Goal: Task Accomplishment & Management: Manage account settings

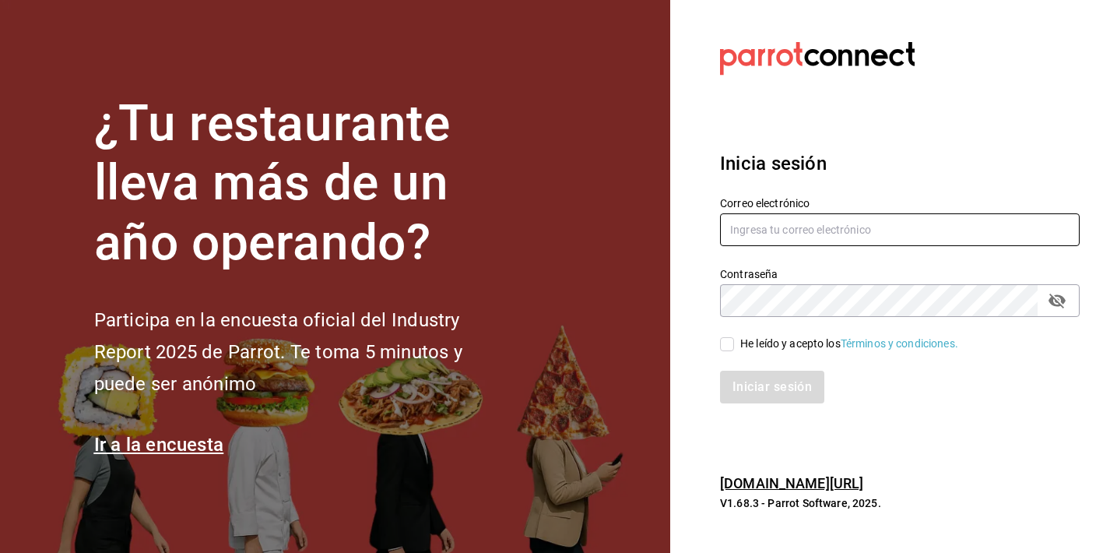
type input "parcecomidacolombiana@gmail.com"
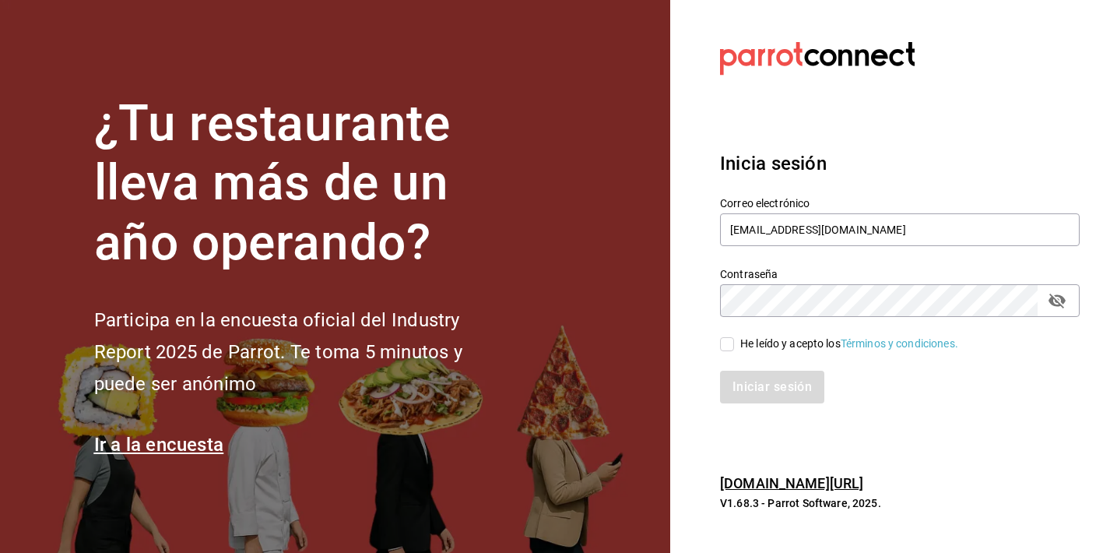
click at [725, 340] on input "He leído y acepto los Términos y condiciones." at bounding box center [727, 344] width 14 height 14
checkbox input "true"
click at [759, 386] on button "Iniciar sesión" at bounding box center [773, 386] width 106 height 33
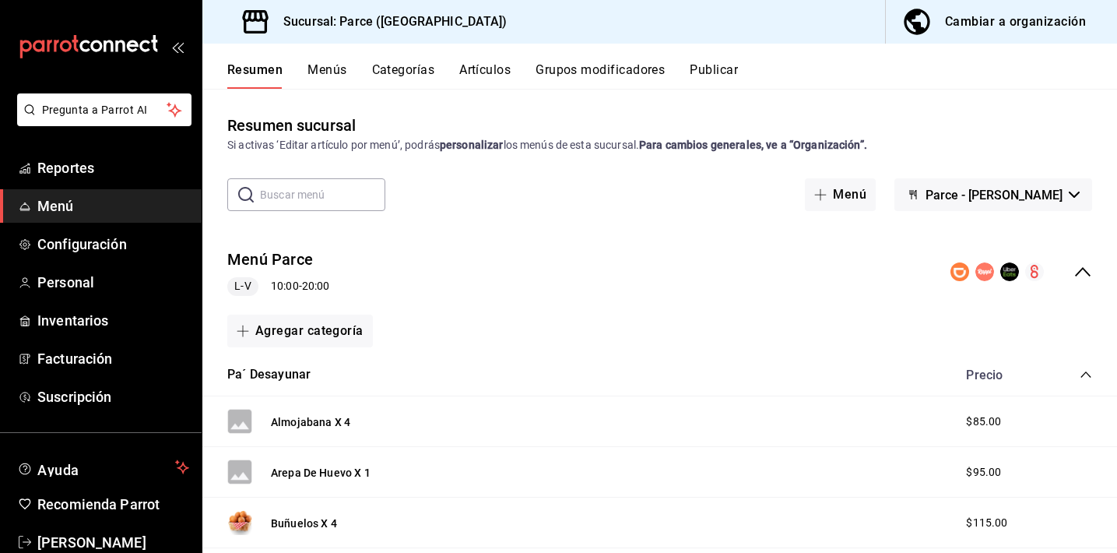
click at [312, 65] on button "Menús" at bounding box center [326, 75] width 39 height 26
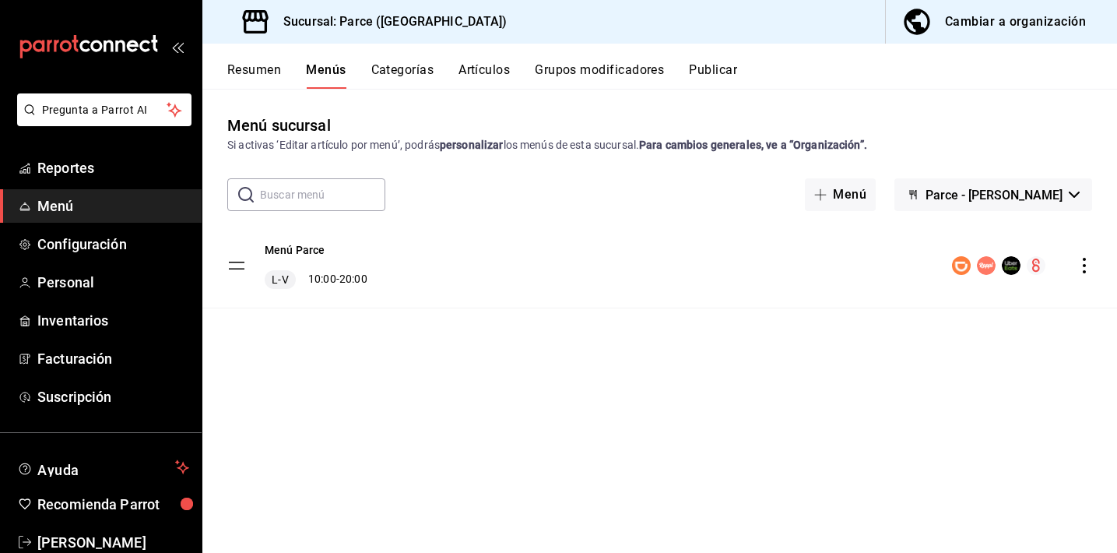
click at [965, 188] on span "Parce - [PERSON_NAME]" at bounding box center [993, 195] width 137 height 15
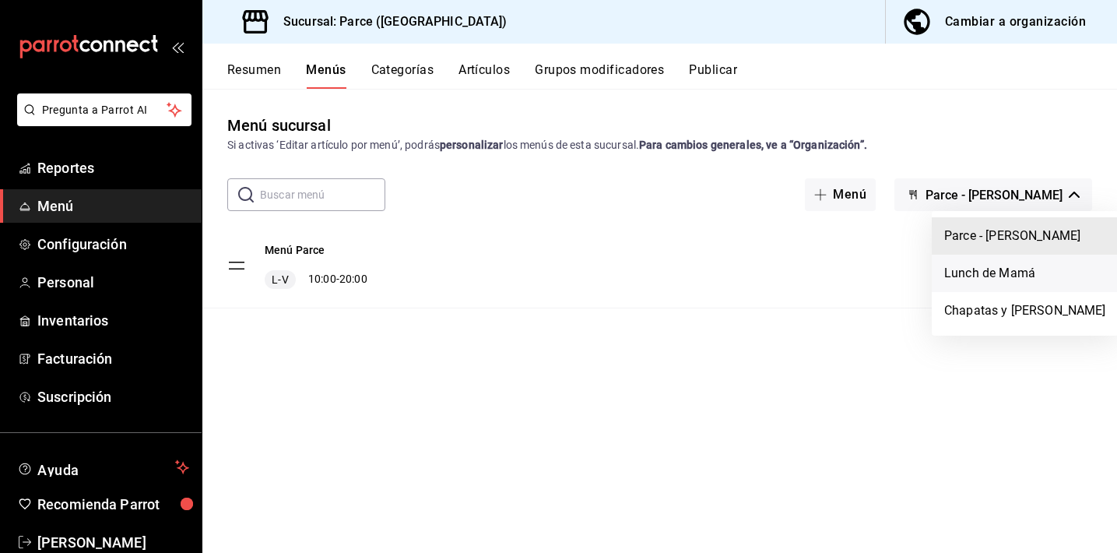
click at [957, 266] on li "Lunch de Mamá" at bounding box center [1025, 273] width 187 height 37
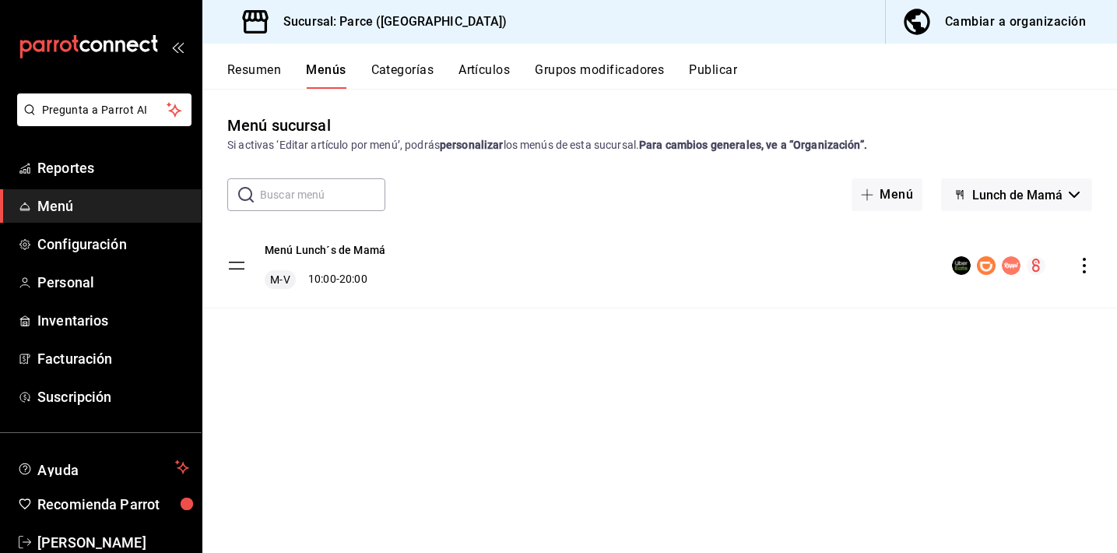
click at [1081, 259] on icon "actions" at bounding box center [1084, 266] width 16 height 16
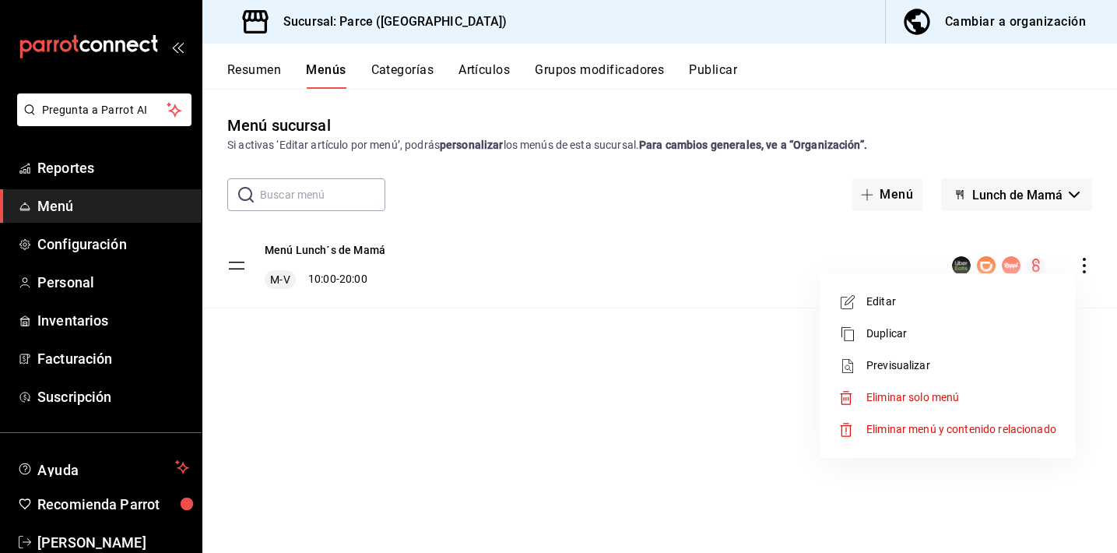
click at [1035, 195] on div at bounding box center [558, 276] width 1117 height 553
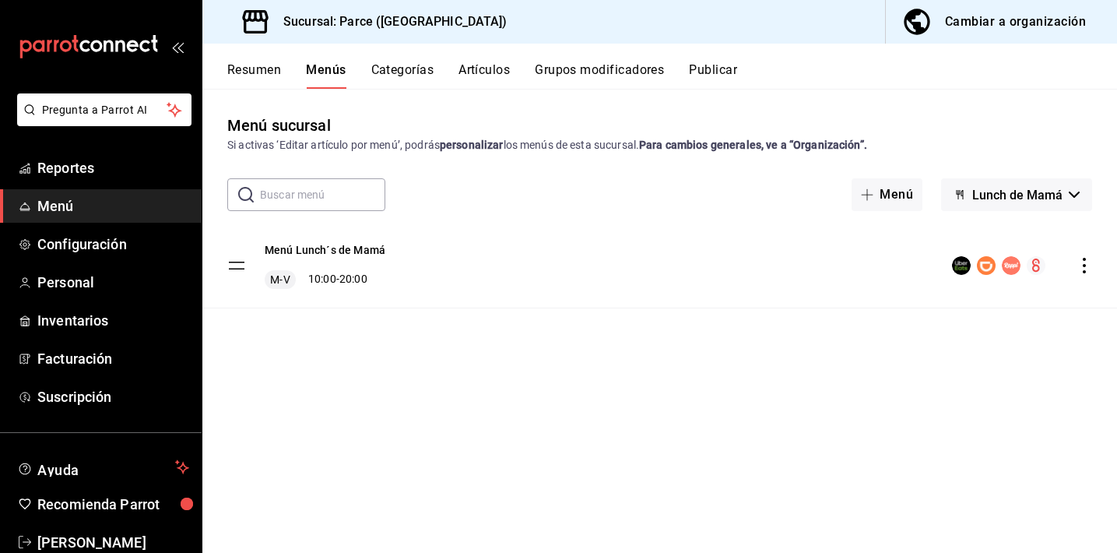
click at [1002, 195] on span "Lunch de Mamá" at bounding box center [1017, 195] width 90 height 15
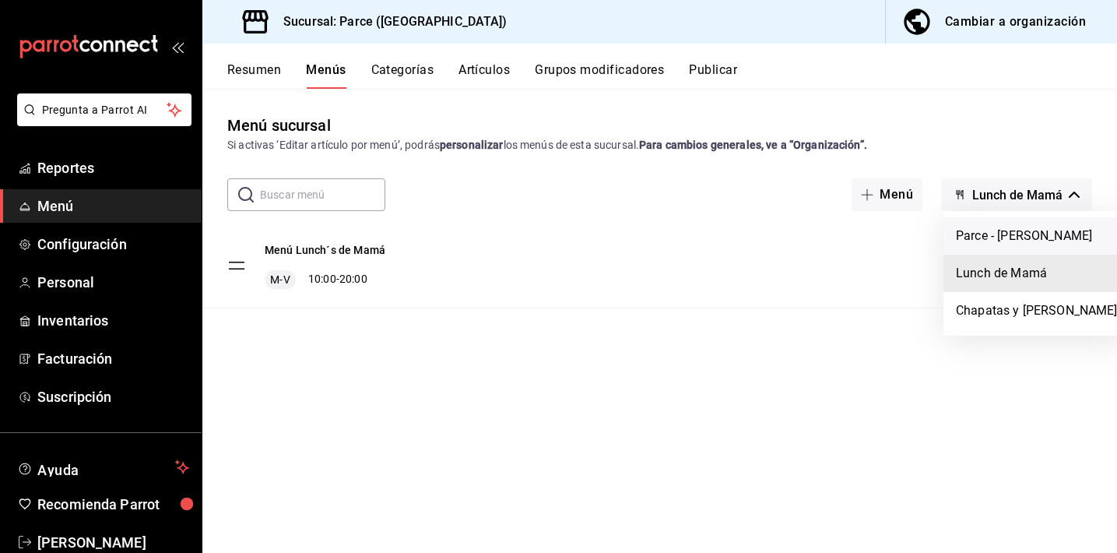
click at [987, 240] on li "Parce - [PERSON_NAME]" at bounding box center [1036, 235] width 187 height 37
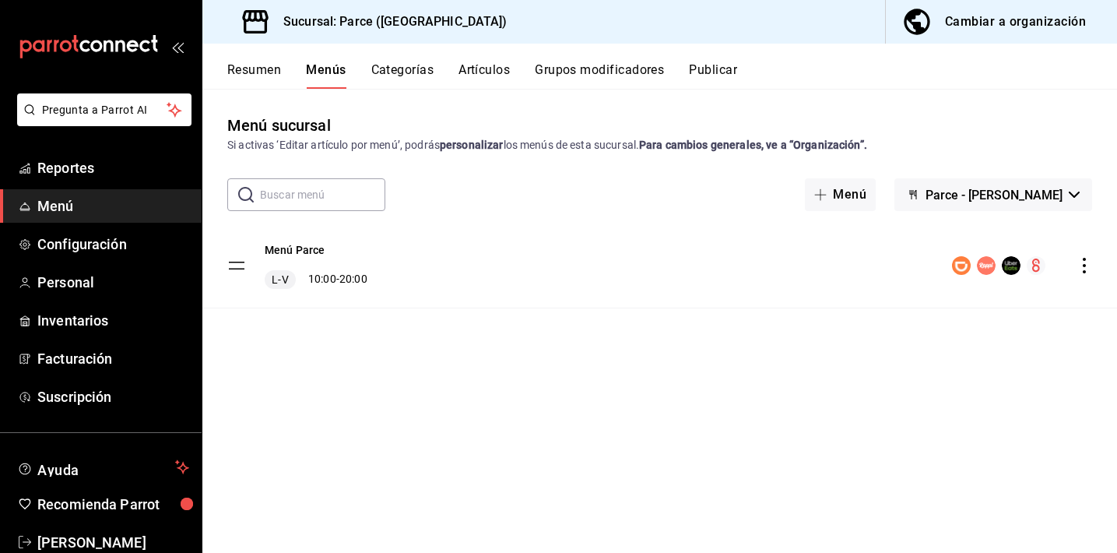
click at [1087, 268] on icon "actions" at bounding box center [1084, 266] width 16 height 16
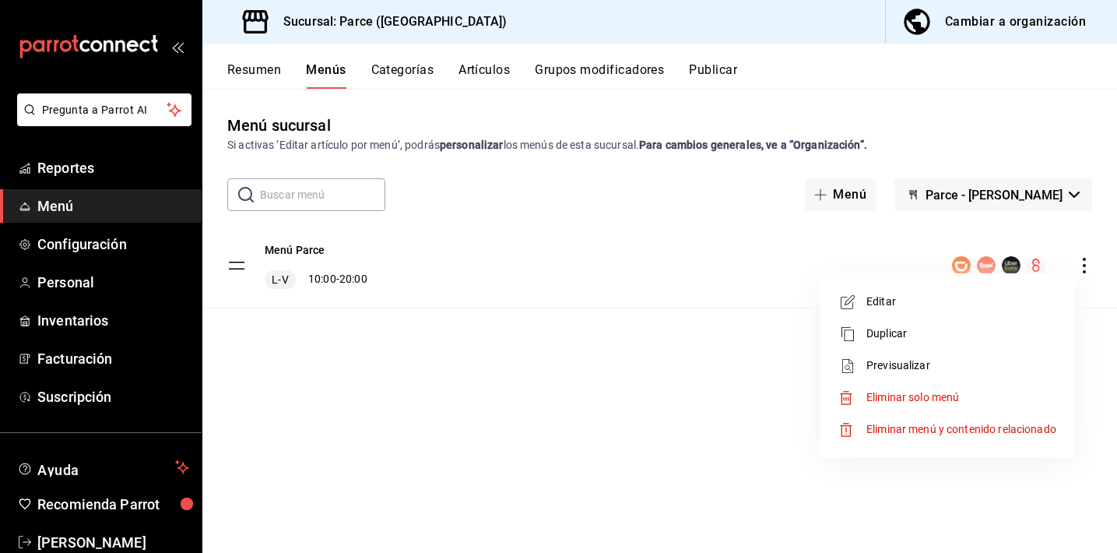
click at [916, 307] on span "Editar" at bounding box center [961, 301] width 190 height 16
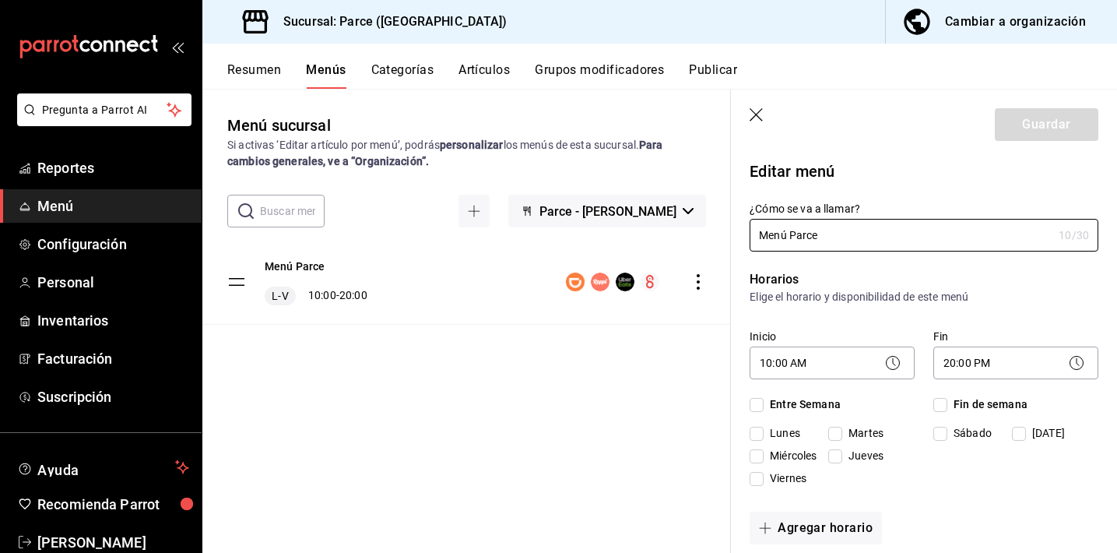
checkbox input "true"
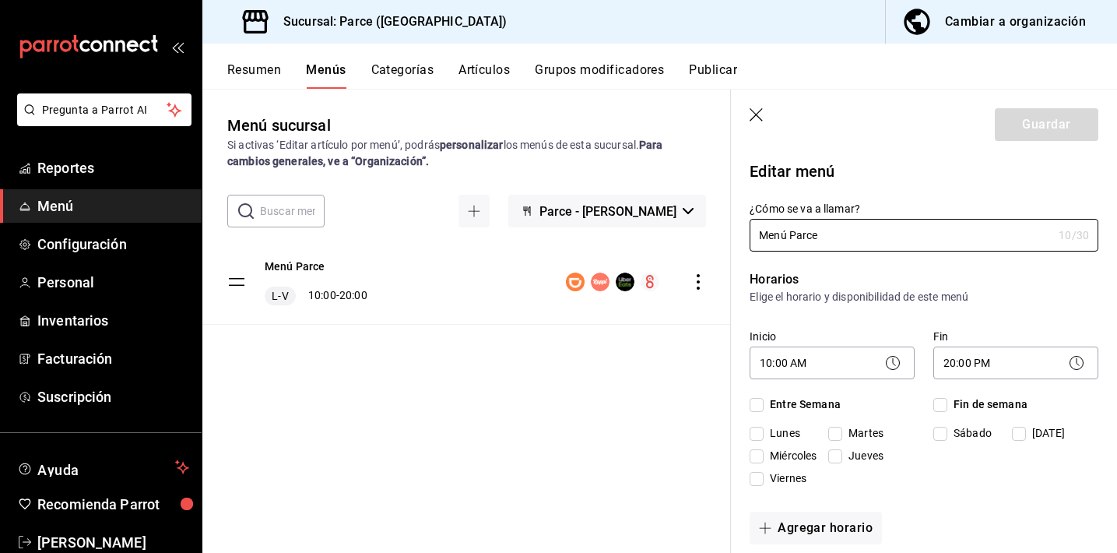
checkbox input "true"
click at [757, 434] on input "Lunes" at bounding box center [757, 434] width 14 height 14
checkbox input "false"
click at [837, 434] on input "Martes" at bounding box center [835, 434] width 14 height 14
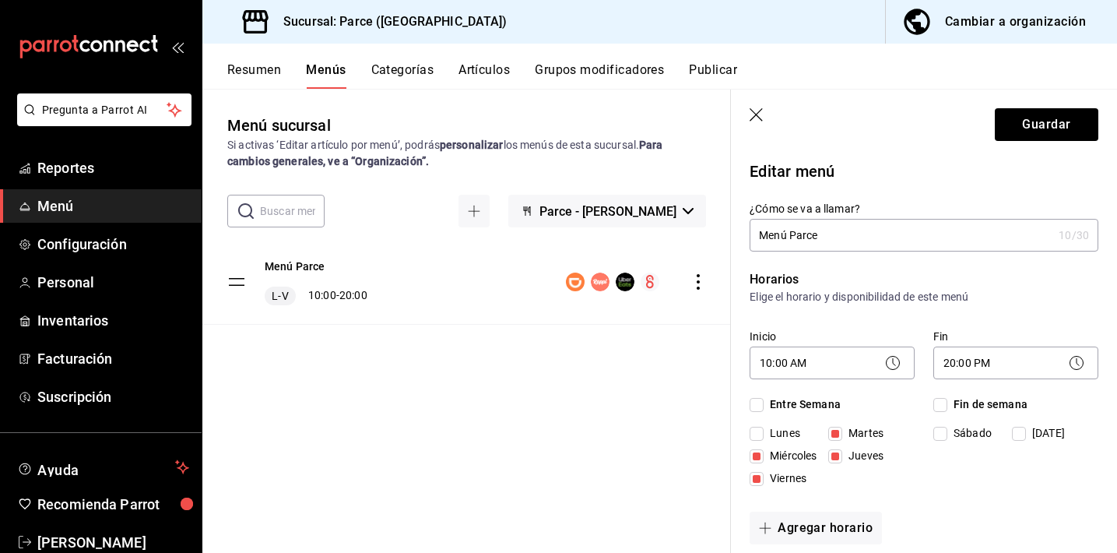
checkbox input "false"
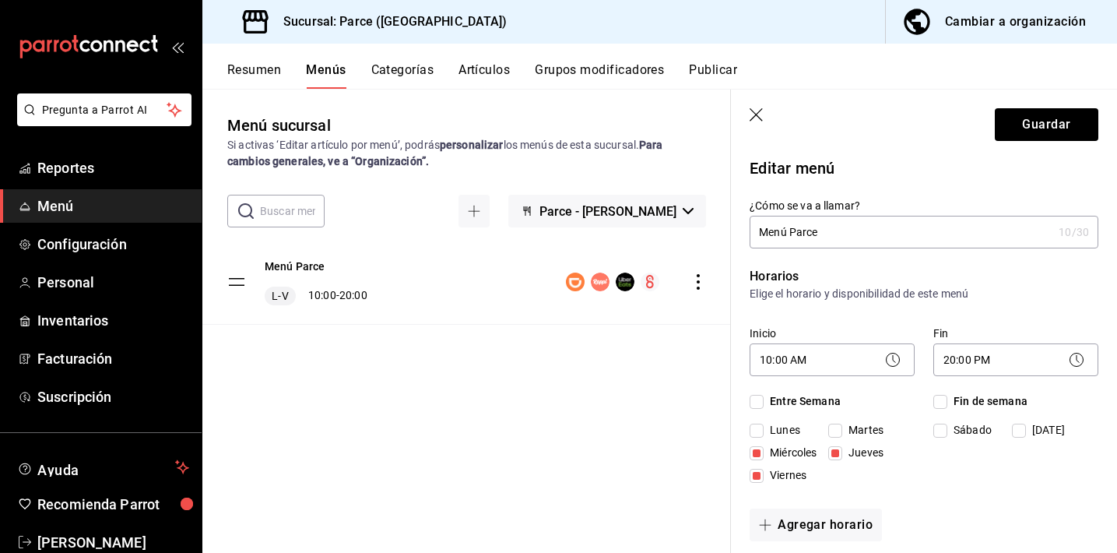
scroll to position [313, 0]
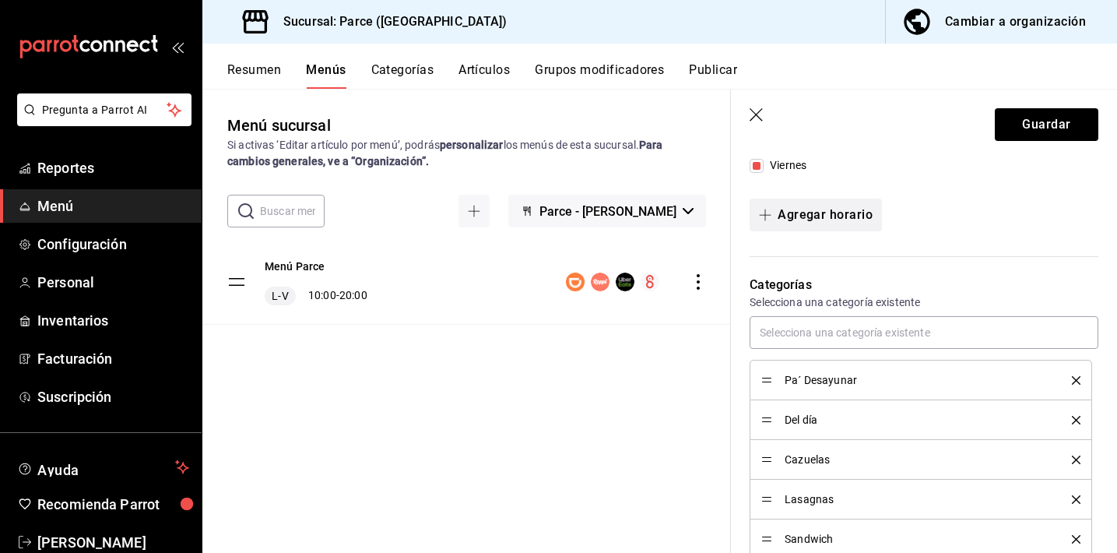
click at [823, 220] on button "Agregar horario" at bounding box center [816, 214] width 132 height 33
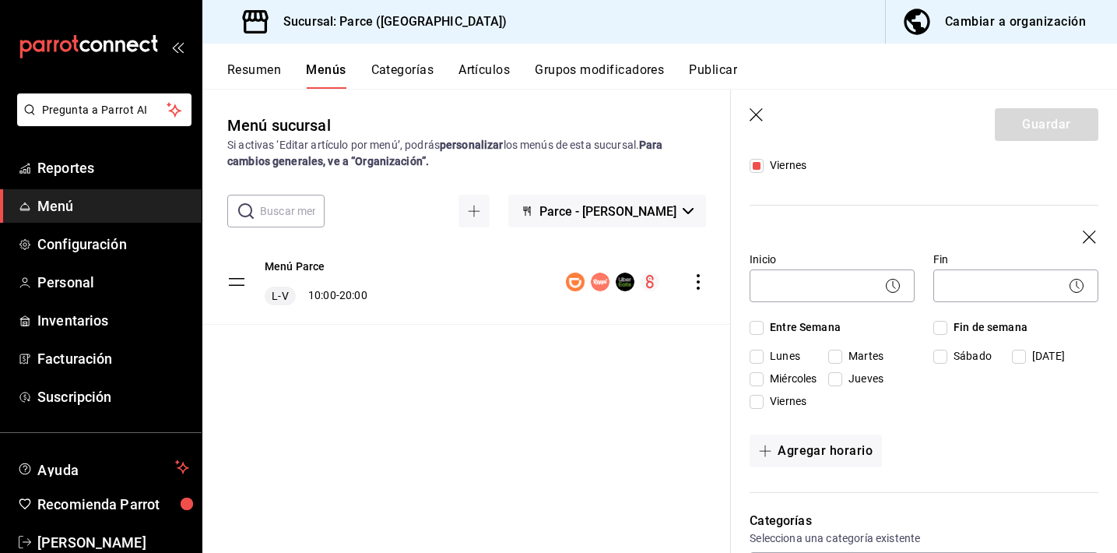
click at [771, 128] on span "Lunes" at bounding box center [782, 120] width 37 height 16
click at [764, 356] on input "Lunes" at bounding box center [757, 356] width 14 height 14
checkbox input "true"
click at [873, 128] on span "Martes" at bounding box center [862, 120] width 41 height 16
click at [842, 353] on input "Martes" at bounding box center [835, 356] width 14 height 14
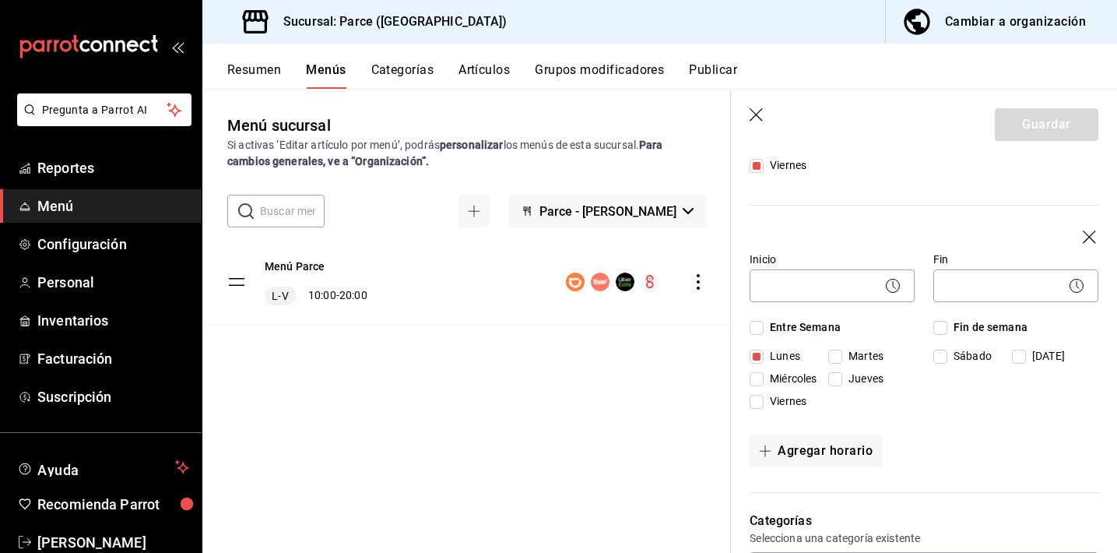
checkbox input "true"
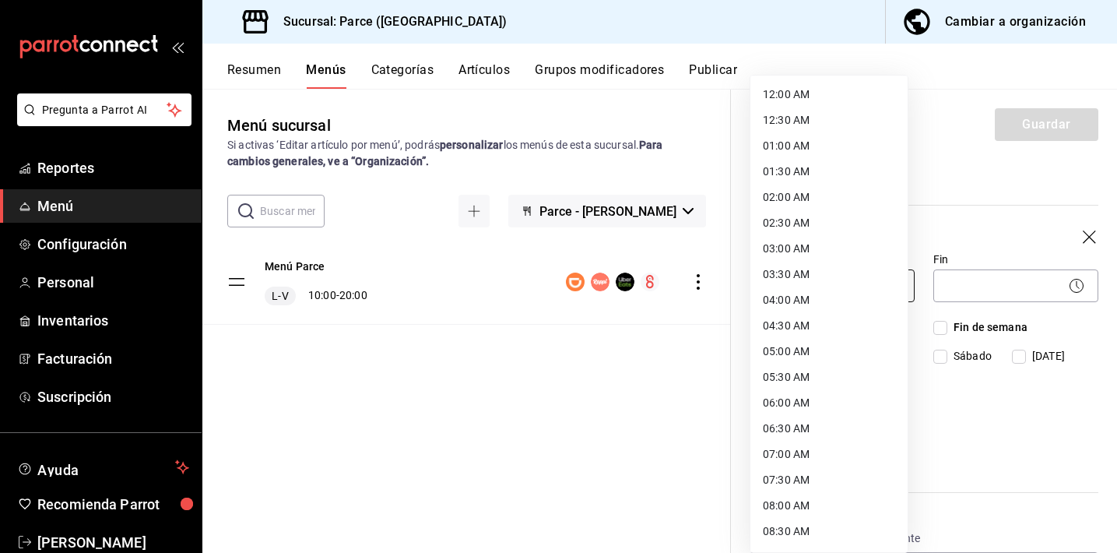
click at [834, 297] on body "Pregunta a Parrot AI Reportes Menú Configuración Personal Inventarios Facturaci…" at bounding box center [558, 276] width 1117 height 553
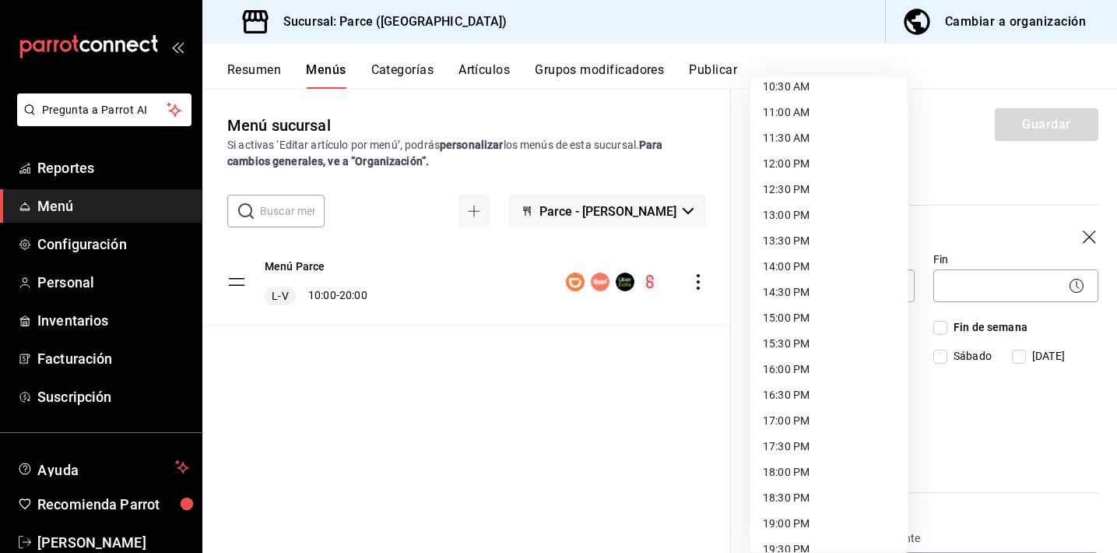
scroll to position [548, 0]
click at [770, 262] on li "14:00 PM" at bounding box center [828, 266] width 157 height 26
type input "14:00"
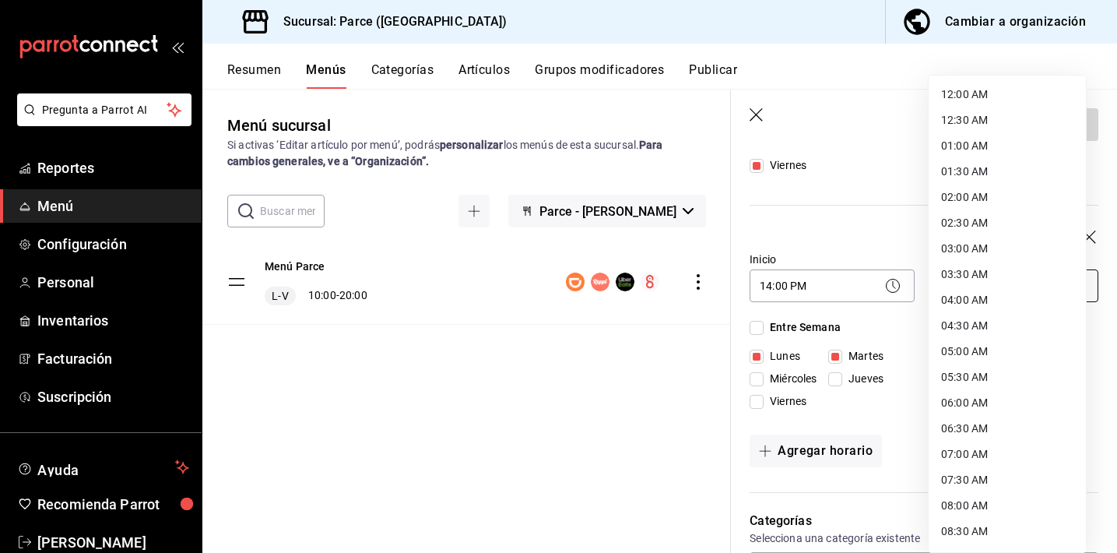
click at [978, 286] on body "Pregunta a Parrot AI Reportes Menú Configuración Personal Inventarios Facturaci…" at bounding box center [558, 276] width 1117 height 553
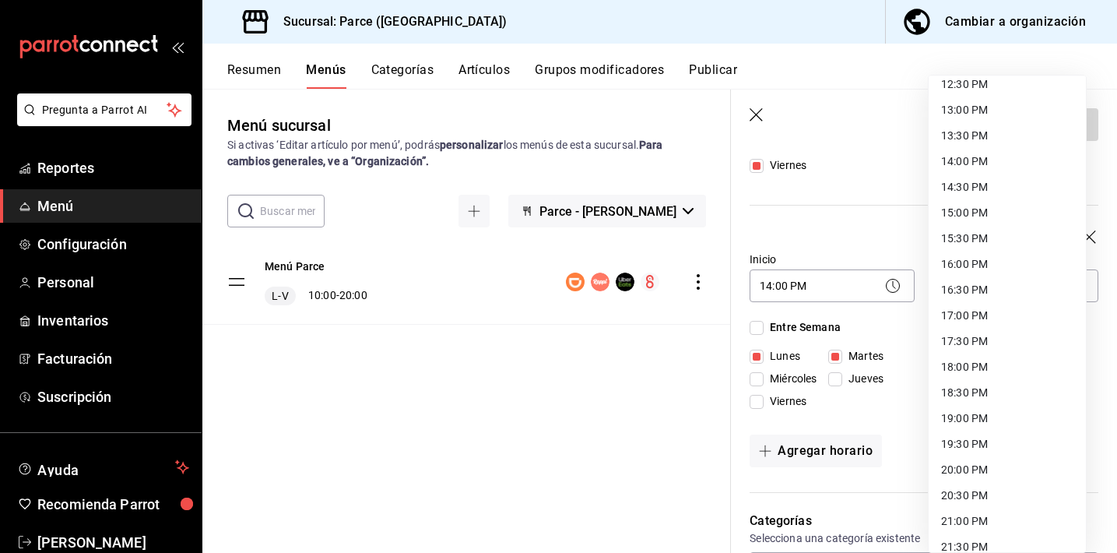
scroll to position [795, 0]
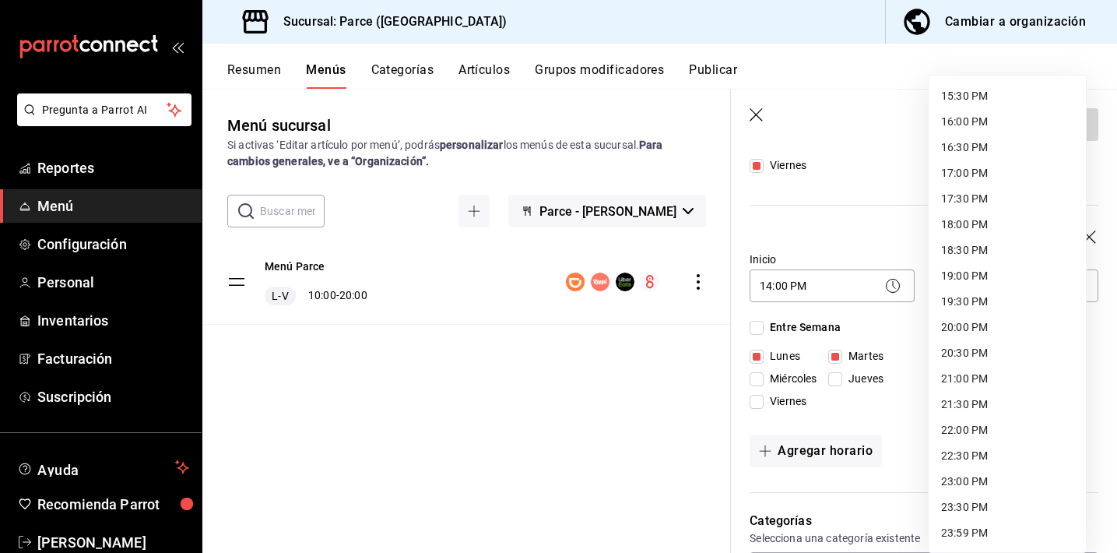
click at [970, 355] on li "20:30 PM" at bounding box center [1007, 353] width 157 height 26
type input "20:30"
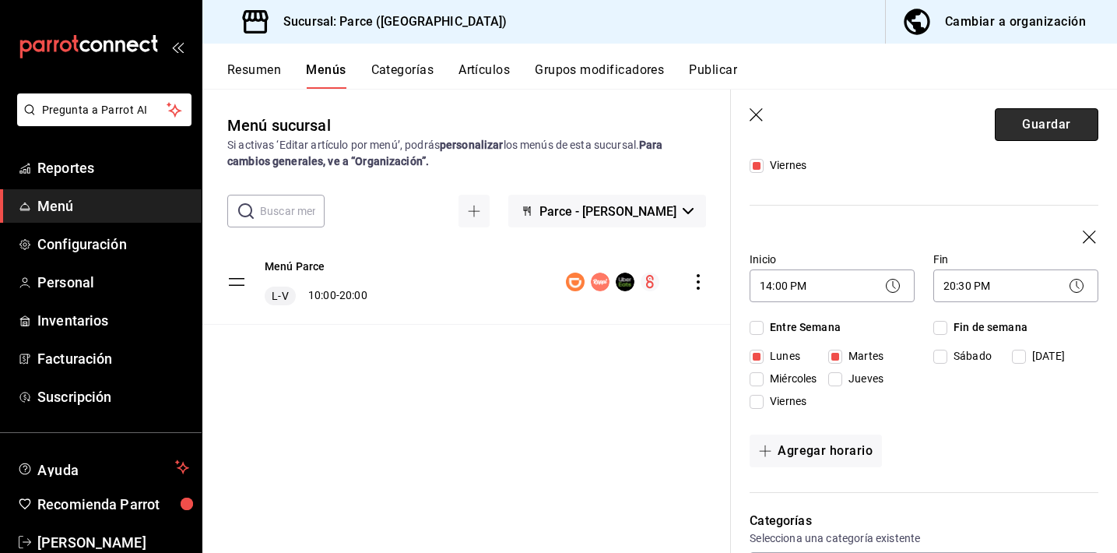
click at [1023, 125] on button "Guardar" at bounding box center [1047, 124] width 104 height 33
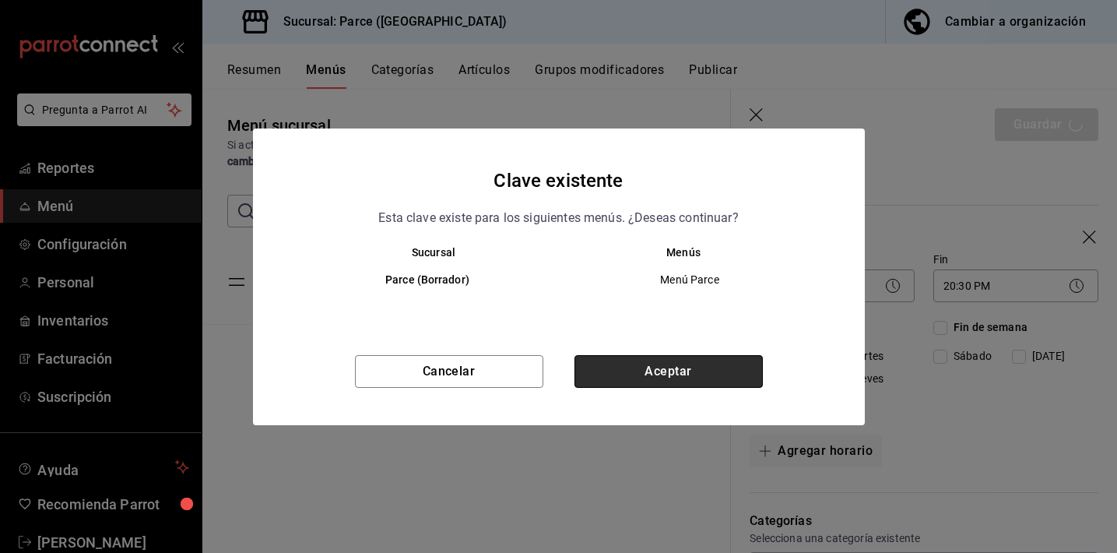
click at [676, 377] on button "Aceptar" at bounding box center [668, 371] width 188 height 33
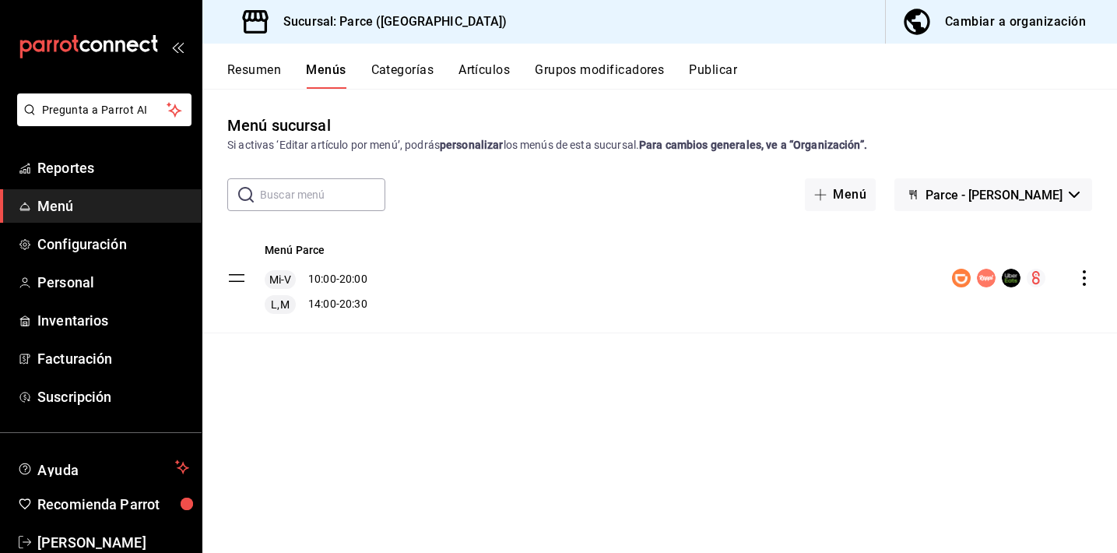
click at [1057, 199] on span "Parce - [PERSON_NAME]" at bounding box center [993, 195] width 137 height 15
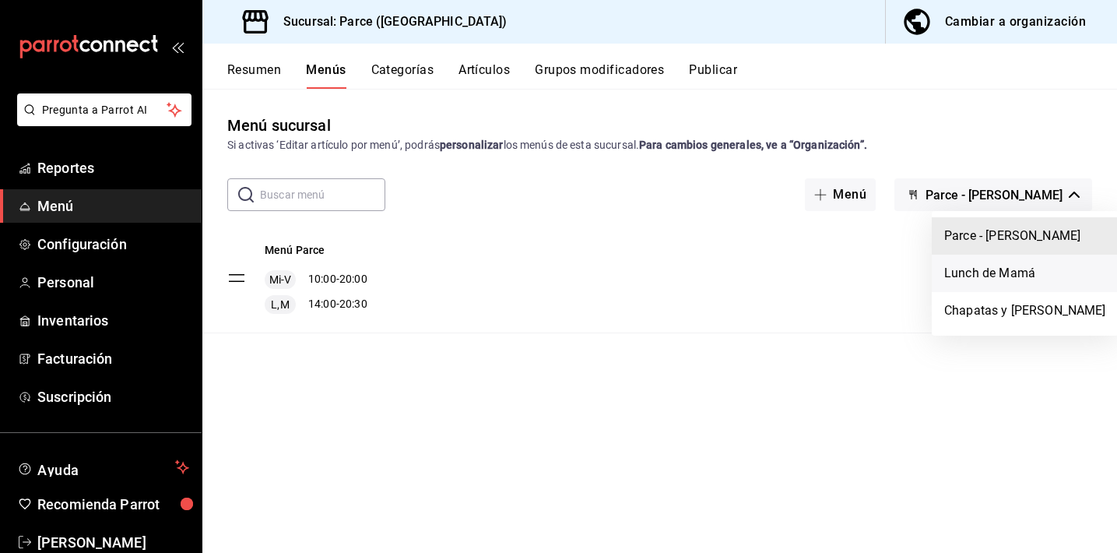
click at [981, 275] on li "Lunch de Mamá" at bounding box center [1025, 273] width 187 height 37
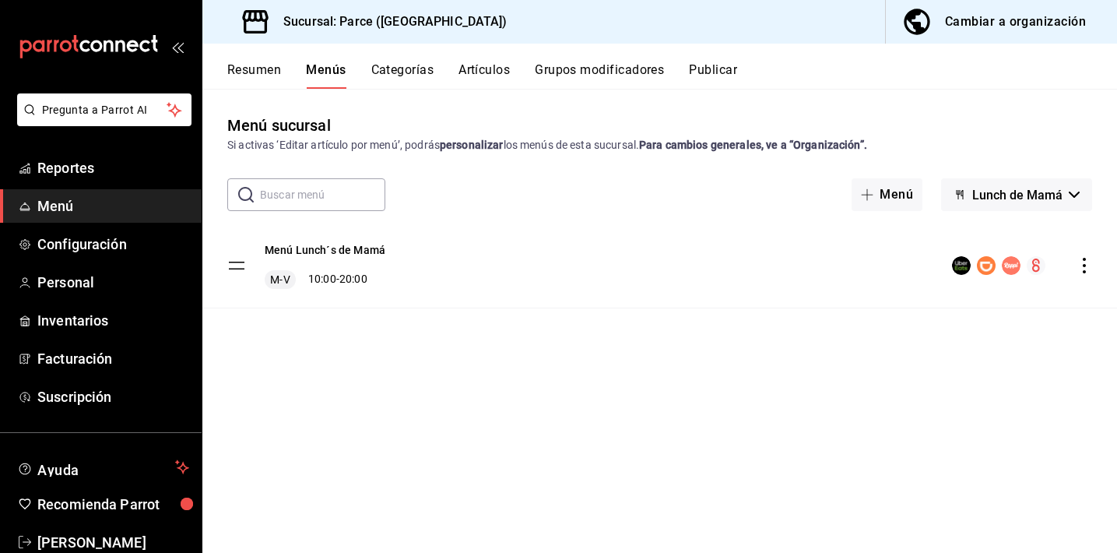
click at [1092, 266] on div "Menú Lunch´s de Mamá M-V 10:00 - 20:00" at bounding box center [659, 265] width 915 height 84
click at [1084, 269] on icon "actions" at bounding box center [1084, 266] width 16 height 16
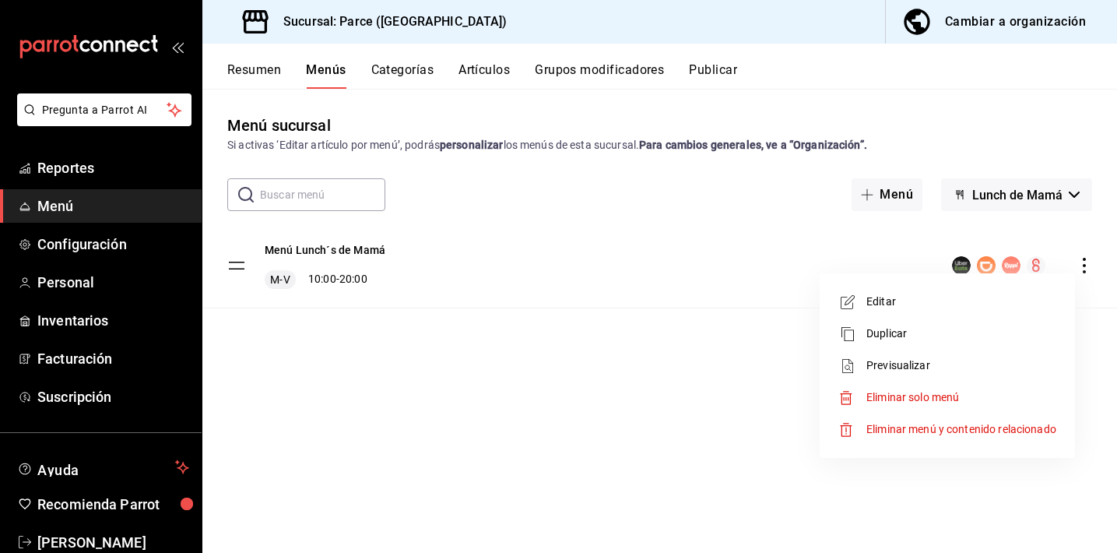
click at [932, 296] on span "Editar" at bounding box center [961, 301] width 190 height 16
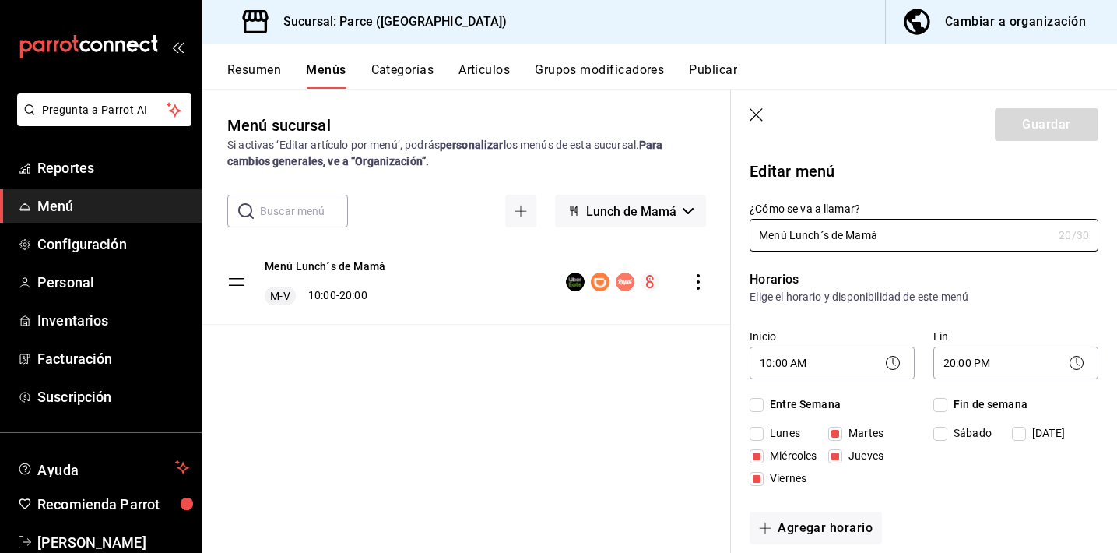
click at [837, 433] on input "Martes" at bounding box center [835, 434] width 14 height 14
checkbox input "false"
click at [832, 529] on button "Agregar horario" at bounding box center [816, 527] width 132 height 33
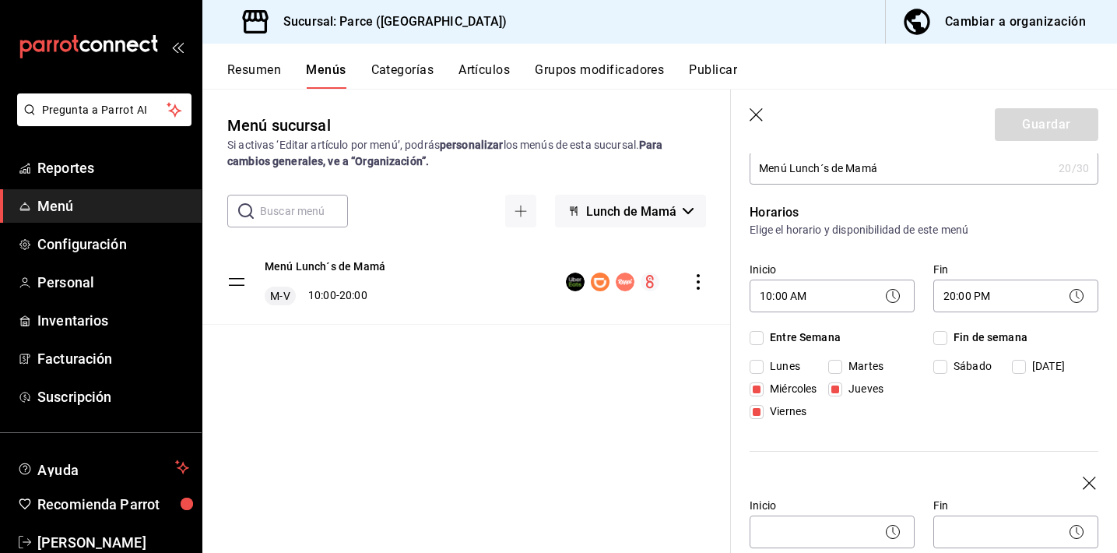
scroll to position [143, 0]
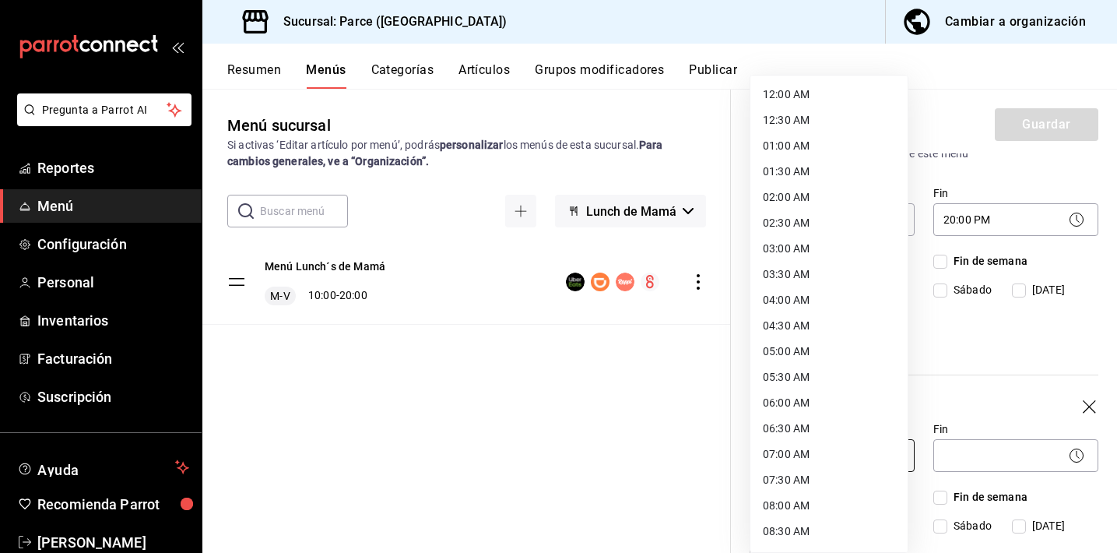
click at [795, 446] on body "Pregunta a Parrot AI Reportes Menú Configuración Personal Inventarios Facturaci…" at bounding box center [558, 276] width 1117 height 553
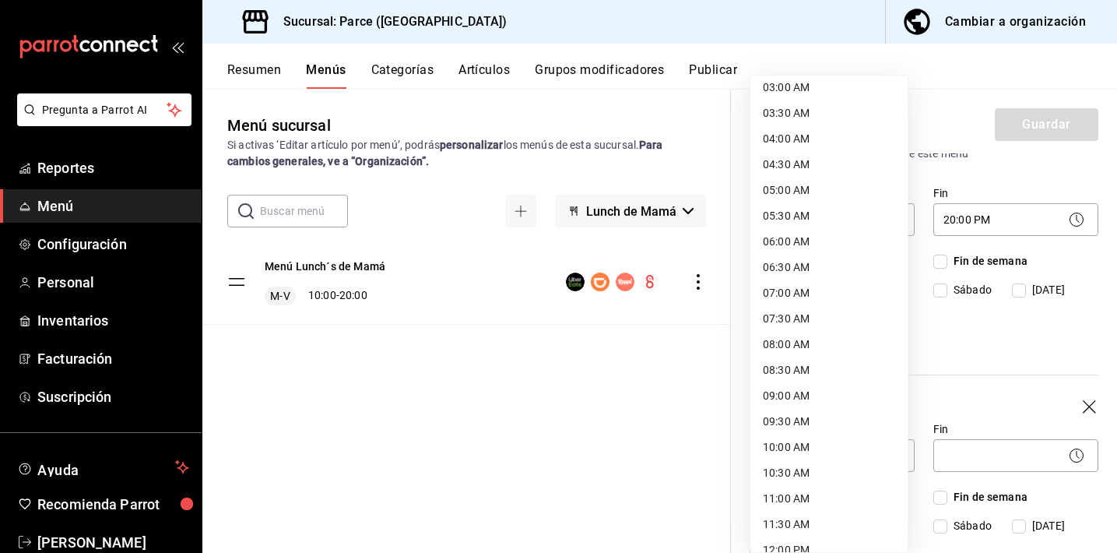
scroll to position [511, 0]
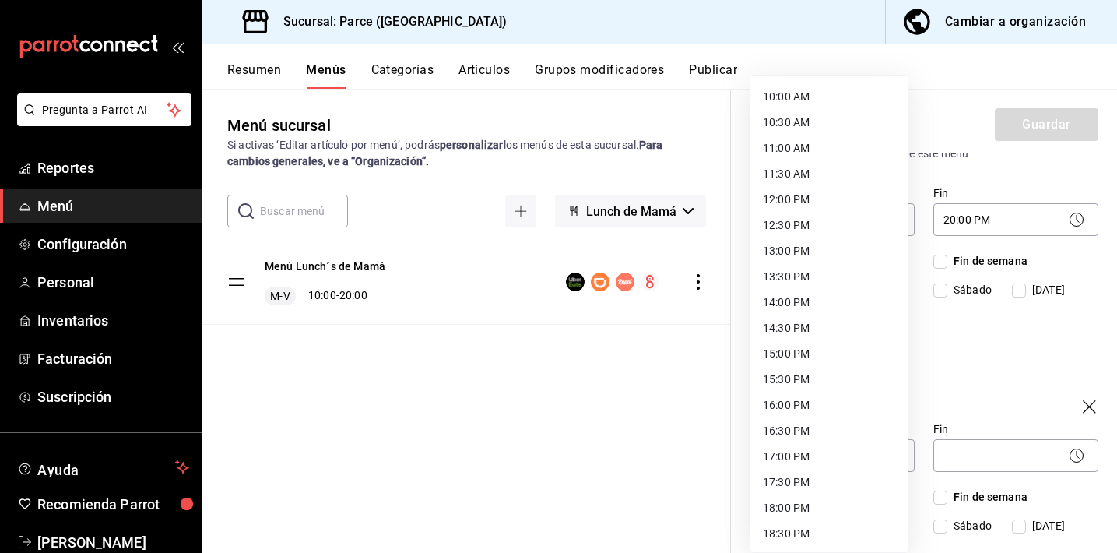
click at [794, 296] on li "14:00 PM" at bounding box center [828, 303] width 157 height 26
type input "14:00"
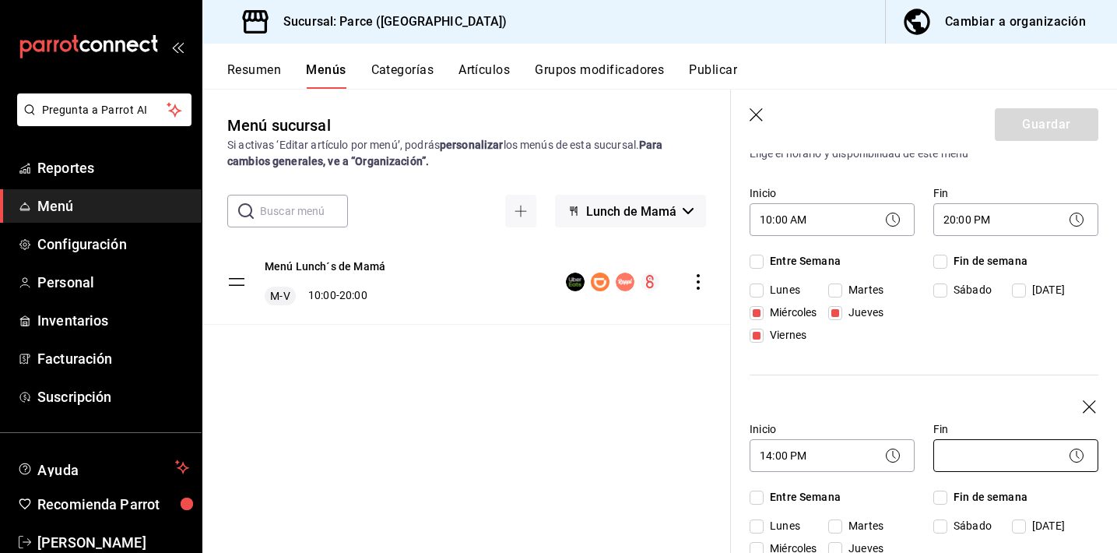
click at [999, 463] on body "Pregunta a Parrot AI Reportes Menú Configuración Personal Inventarios Facturaci…" at bounding box center [558, 276] width 1117 height 553
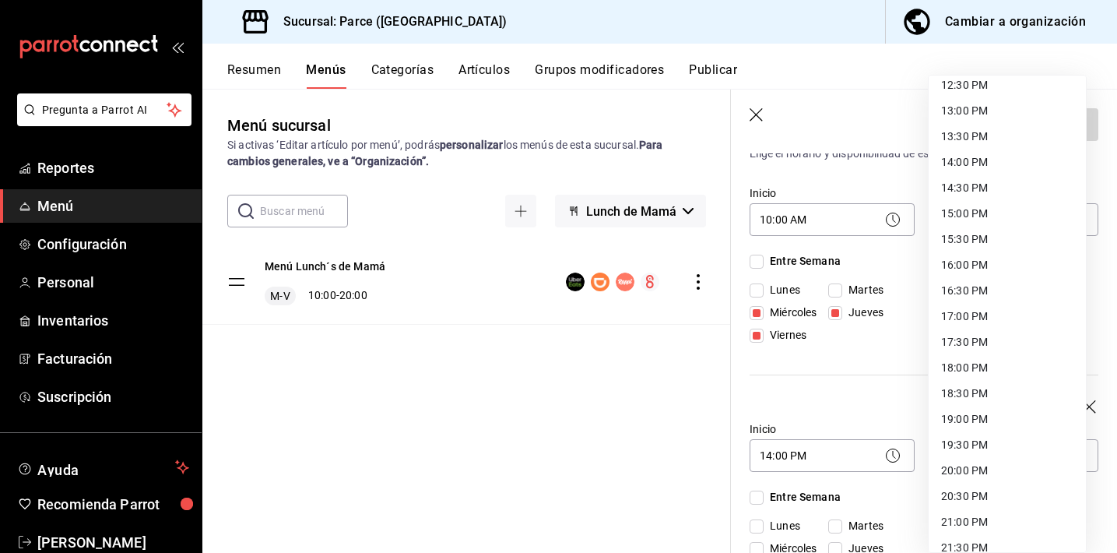
scroll to position [666, 0]
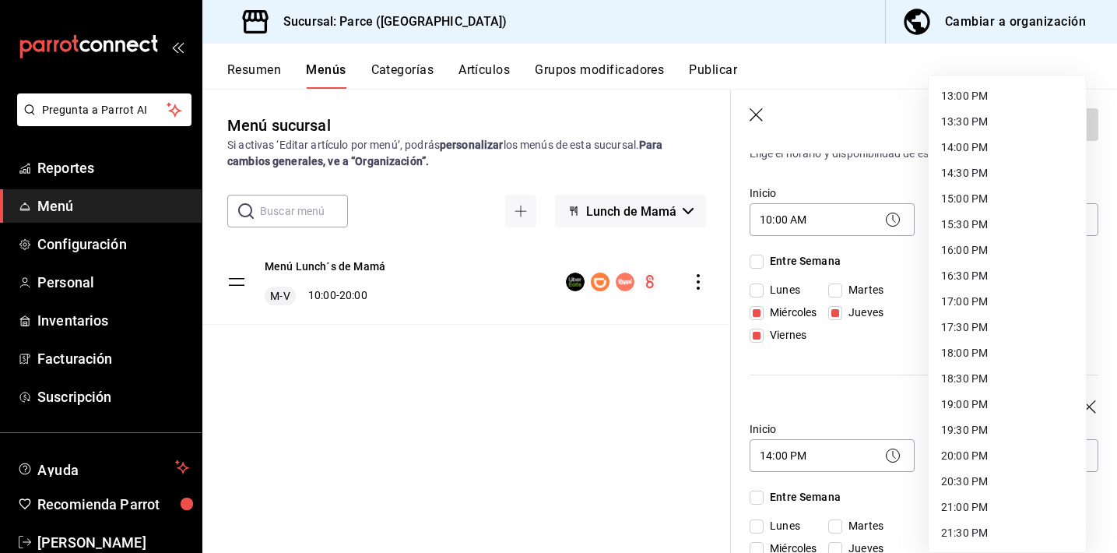
click at [964, 475] on li "20:30 PM" at bounding box center [1007, 482] width 157 height 26
type input "20:30"
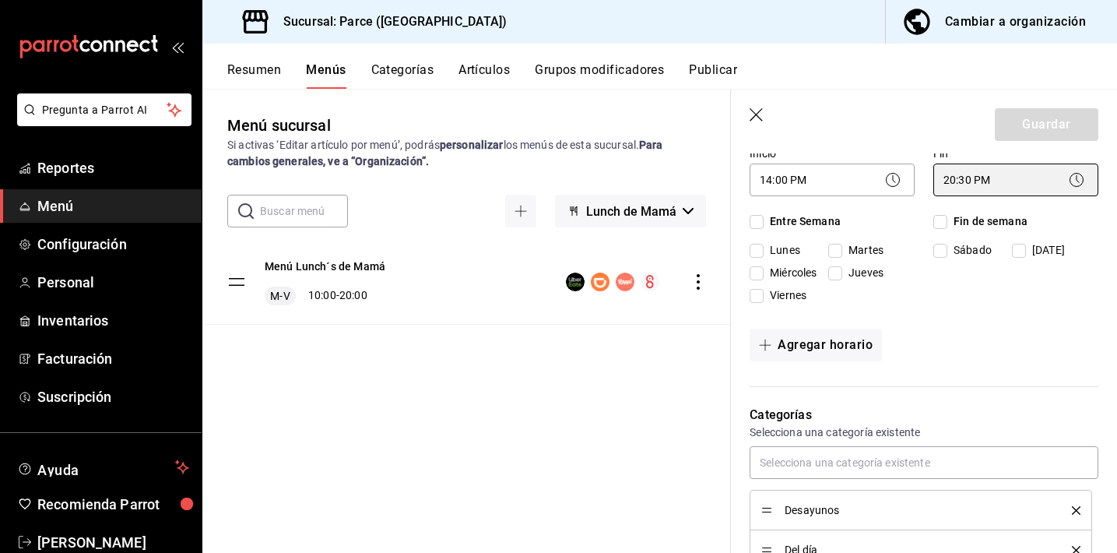
scroll to position [420, 0]
click at [1004, 333] on div "Agregar horario" at bounding box center [924, 344] width 349 height 33
click at [775, 22] on span "Lunes" at bounding box center [782, 13] width 37 height 16
click at [764, 251] on input "Lunes" at bounding box center [757, 250] width 14 height 14
checkbox input "true"
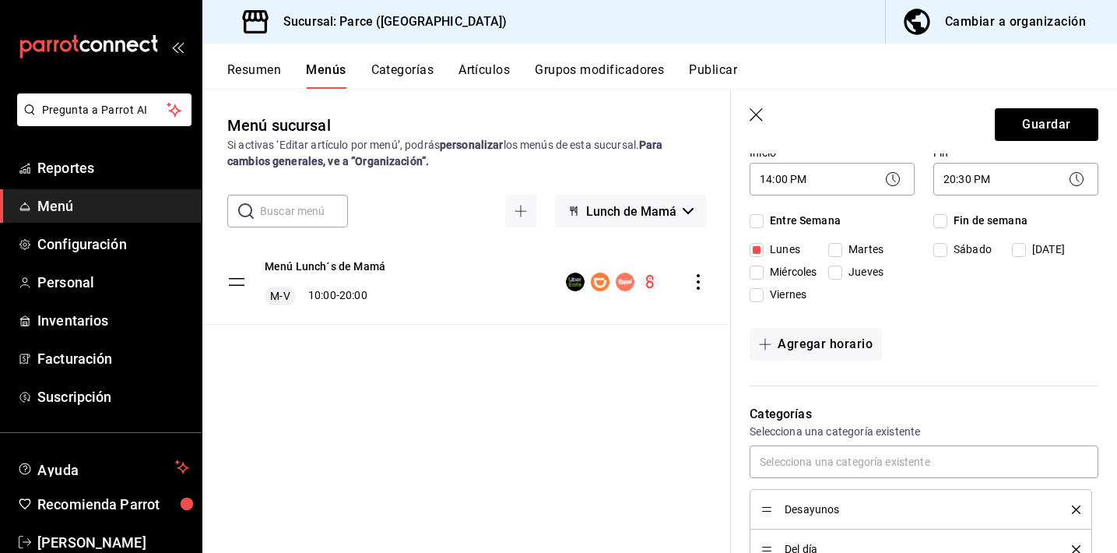
click at [832, 248] on input "Martes" at bounding box center [835, 250] width 14 height 14
checkbox input "true"
click at [1016, 116] on button "Guardar" at bounding box center [1047, 124] width 104 height 33
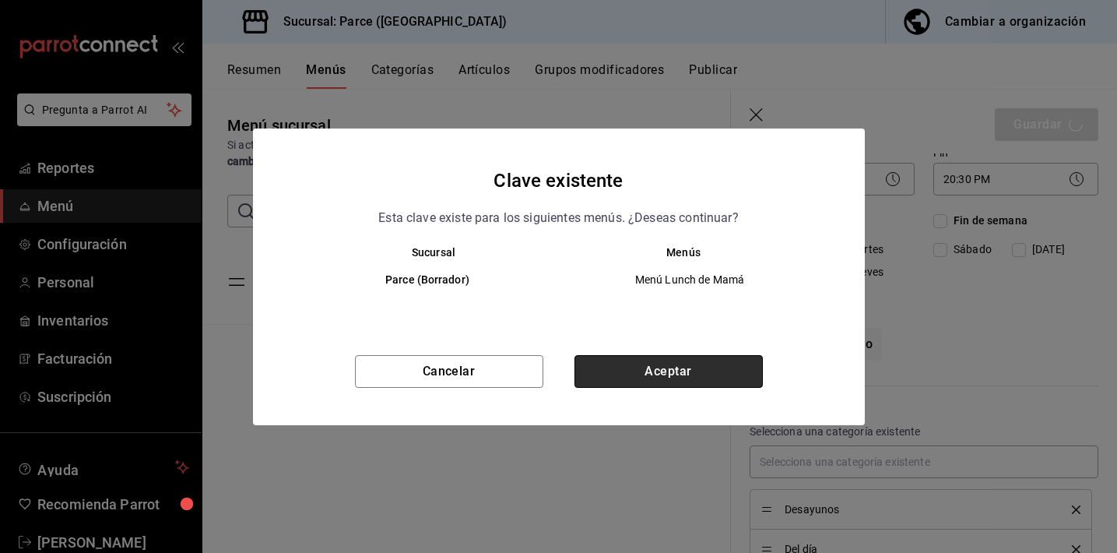
click at [652, 364] on button "Aceptar" at bounding box center [668, 371] width 188 height 33
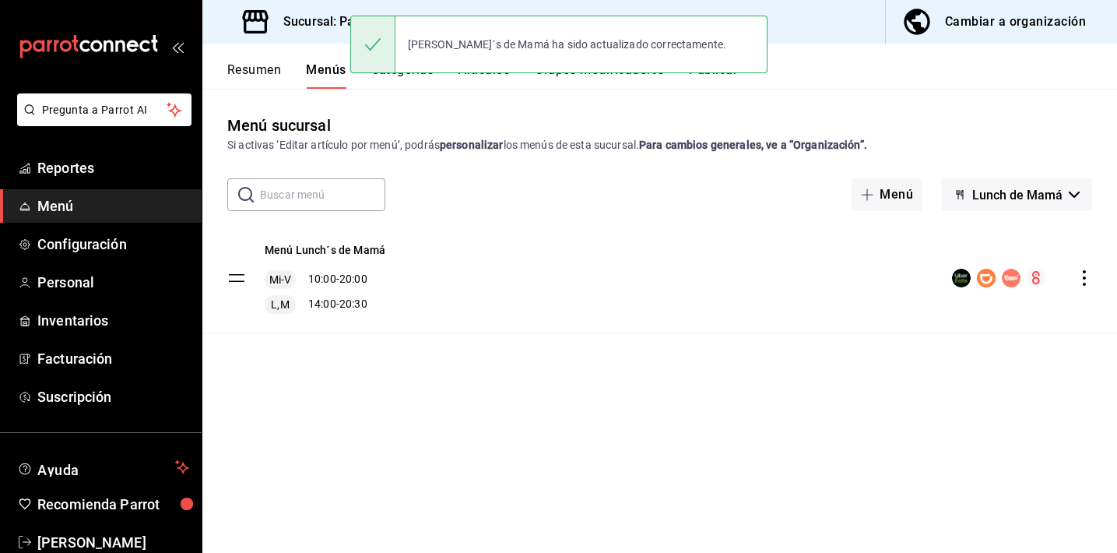
click at [1002, 194] on span "Lunch de Mamá" at bounding box center [1017, 195] width 90 height 15
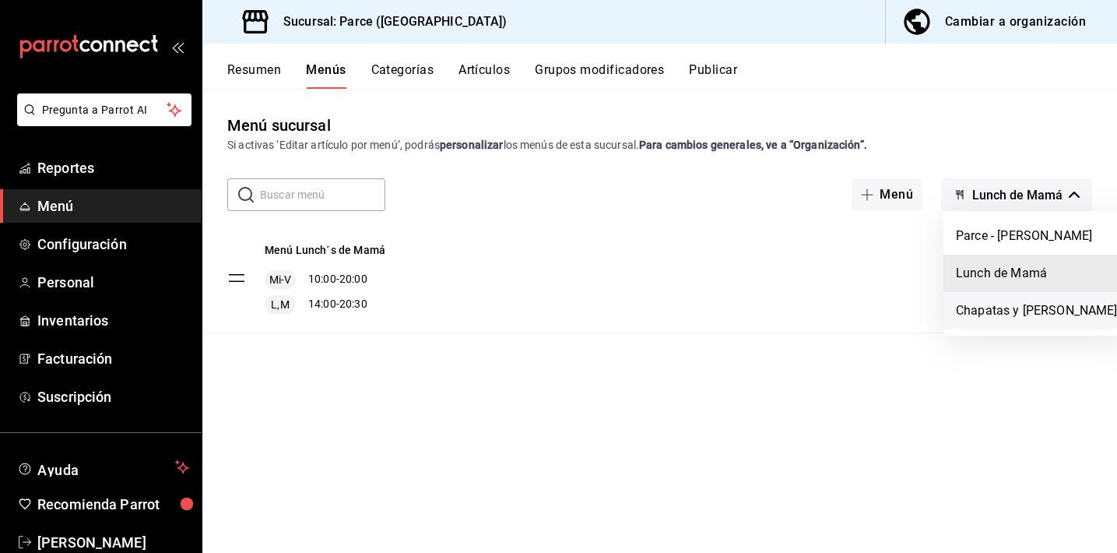
click at [991, 309] on li "Chapatas y [PERSON_NAME]" at bounding box center [1036, 310] width 187 height 37
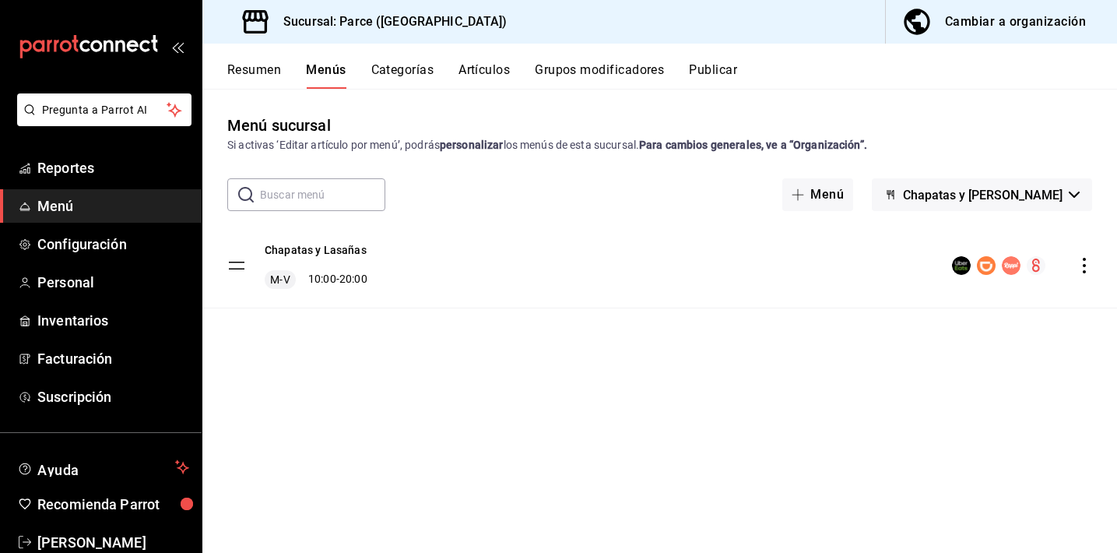
click at [1084, 271] on icon "actions" at bounding box center [1084, 266] width 3 height 16
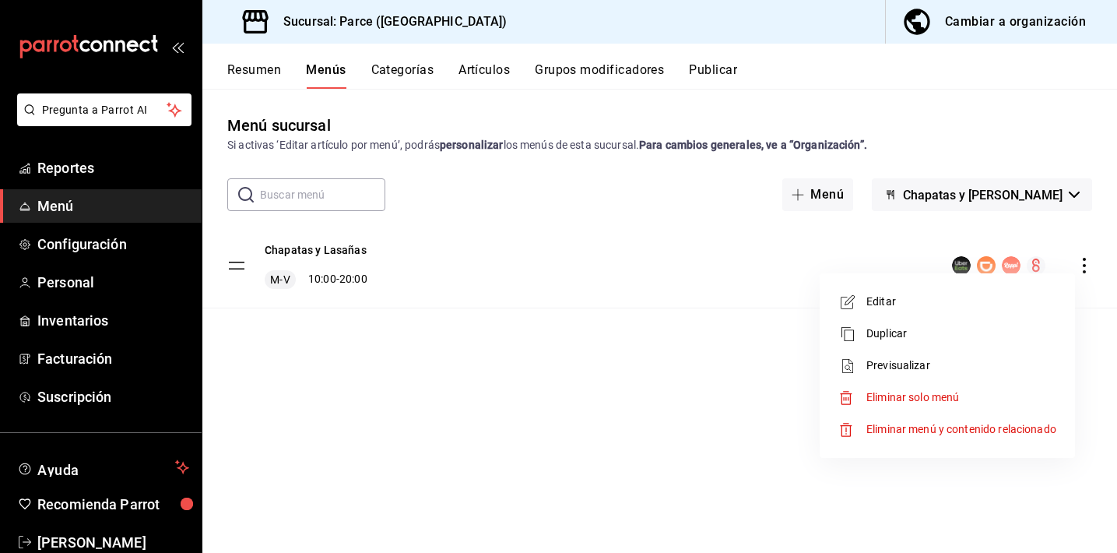
click at [923, 307] on span "Editar" at bounding box center [961, 301] width 190 height 16
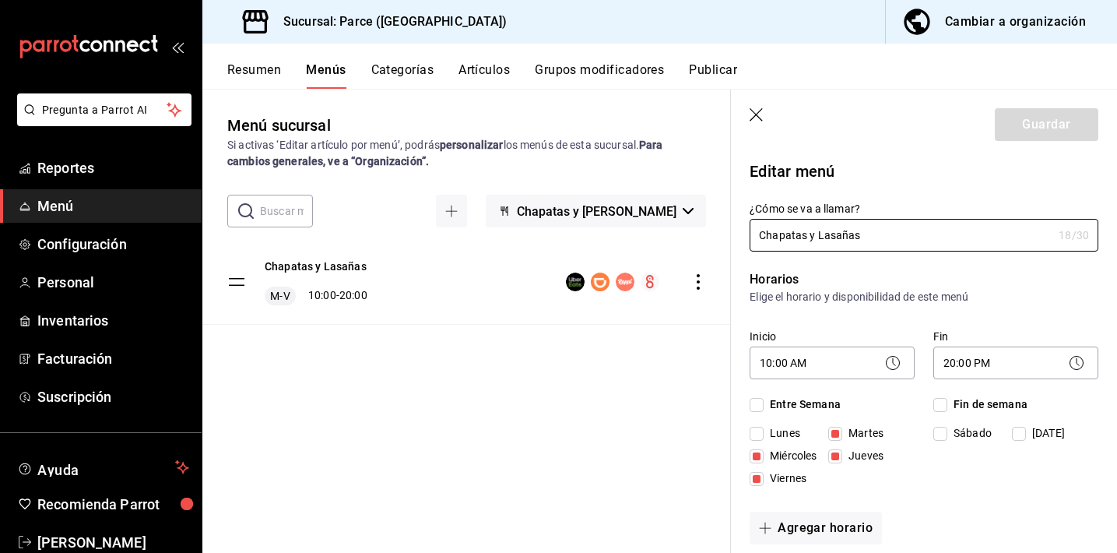
click at [836, 435] on input "Martes" at bounding box center [835, 434] width 14 height 14
checkbox input "false"
click at [844, 528] on button "Agregar horario" at bounding box center [816, 527] width 132 height 33
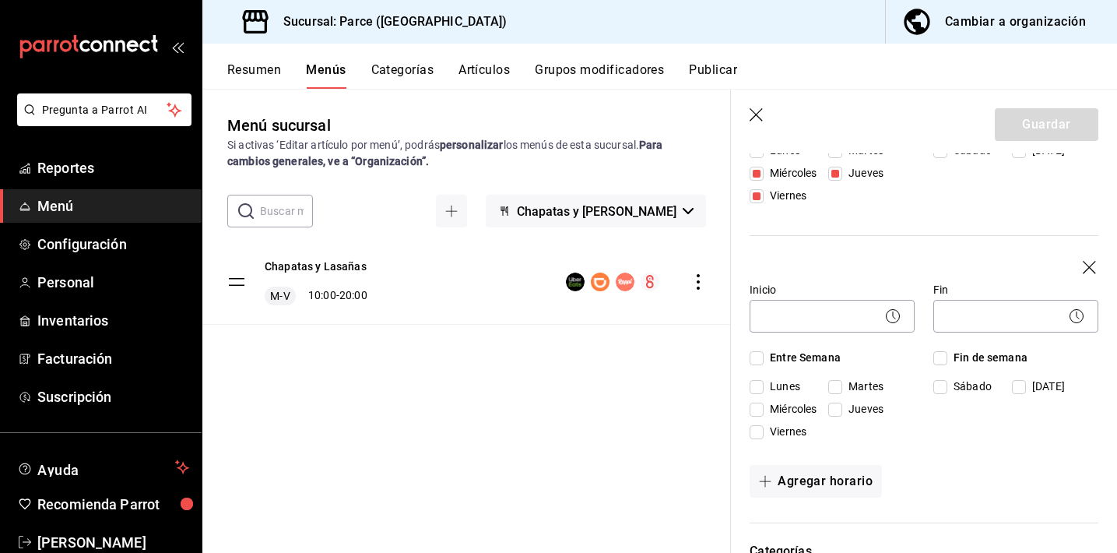
scroll to position [290, 0]
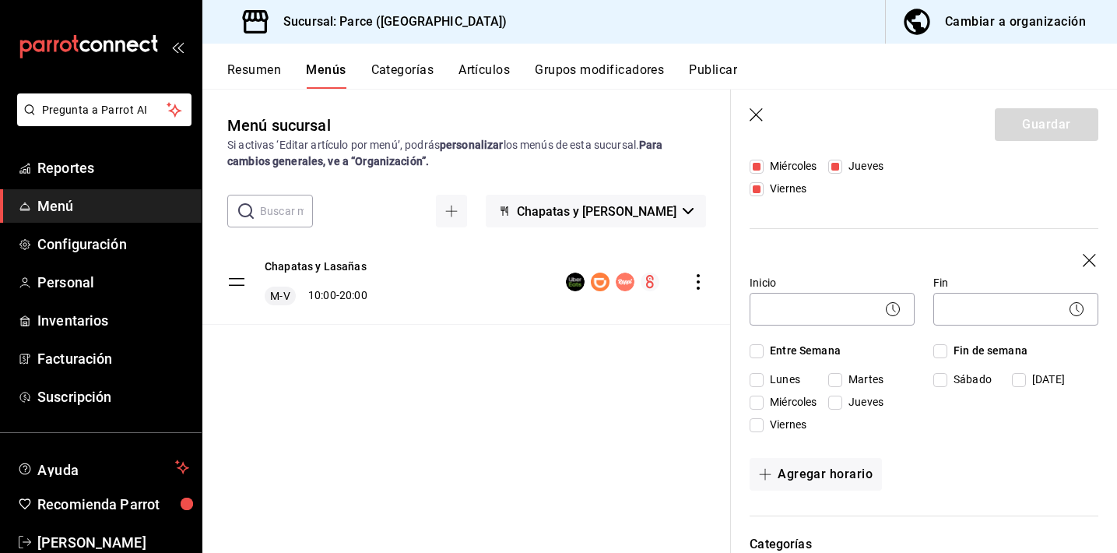
click at [783, 152] on span "Lunes" at bounding box center [782, 143] width 37 height 16
click at [764, 377] on input "Lunes" at bounding box center [757, 380] width 14 height 14
checkbox input "true"
click at [863, 152] on span "Martes" at bounding box center [862, 143] width 41 height 16
click at [842, 384] on input "Martes" at bounding box center [835, 380] width 14 height 14
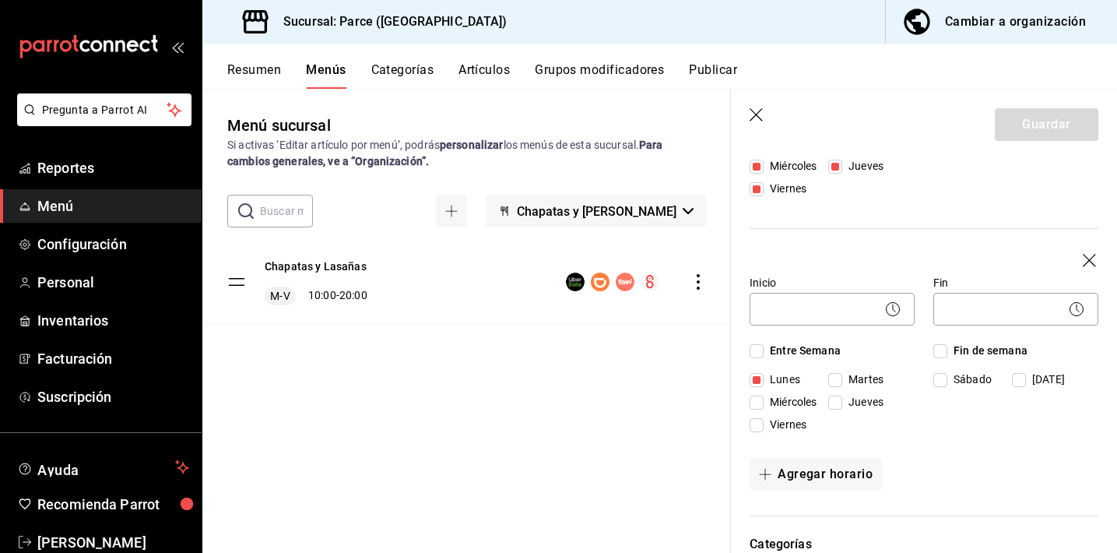
checkbox input "true"
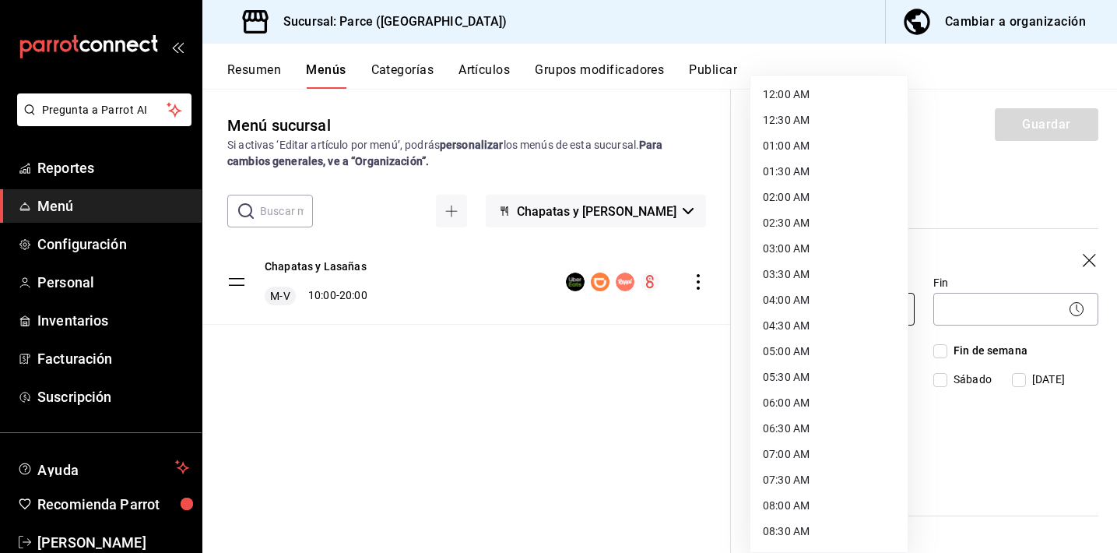
click at [835, 318] on body "Pregunta a Parrot AI Reportes Menú Configuración Personal Inventarios Facturaci…" at bounding box center [558, 276] width 1117 height 553
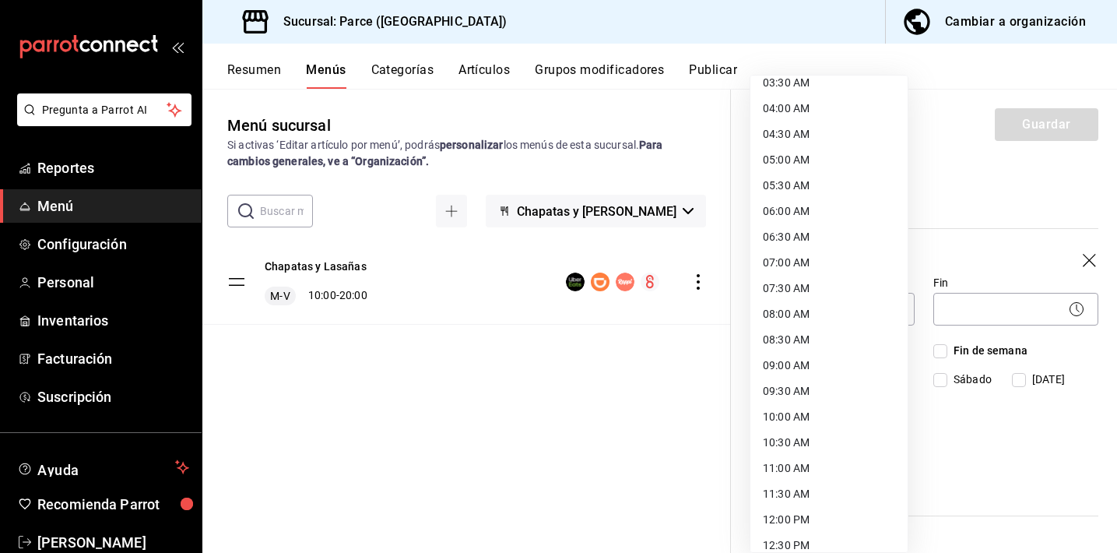
scroll to position [481, 0]
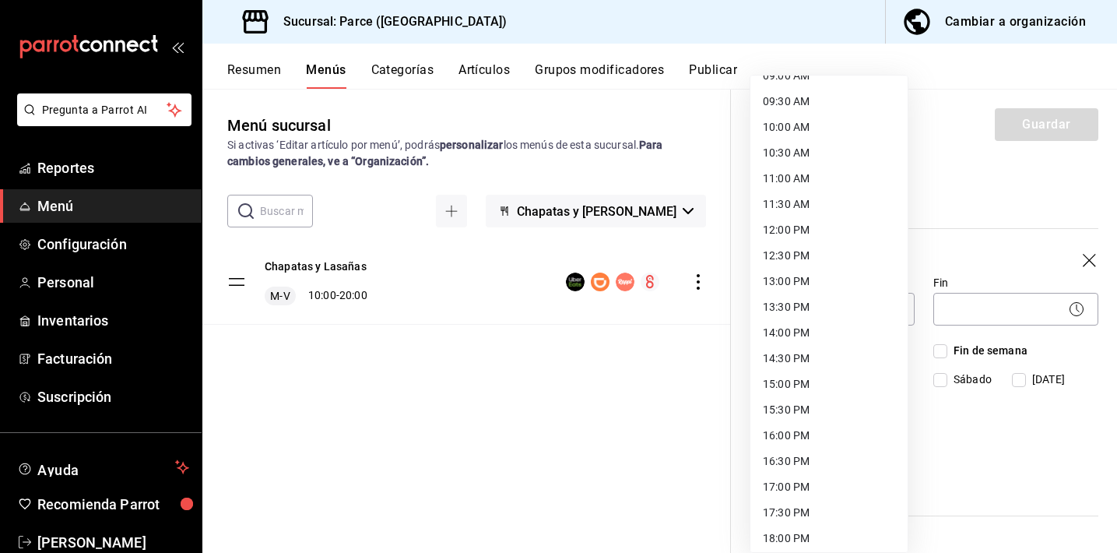
click at [805, 328] on li "14:00 PM" at bounding box center [828, 333] width 157 height 26
type input "14:00"
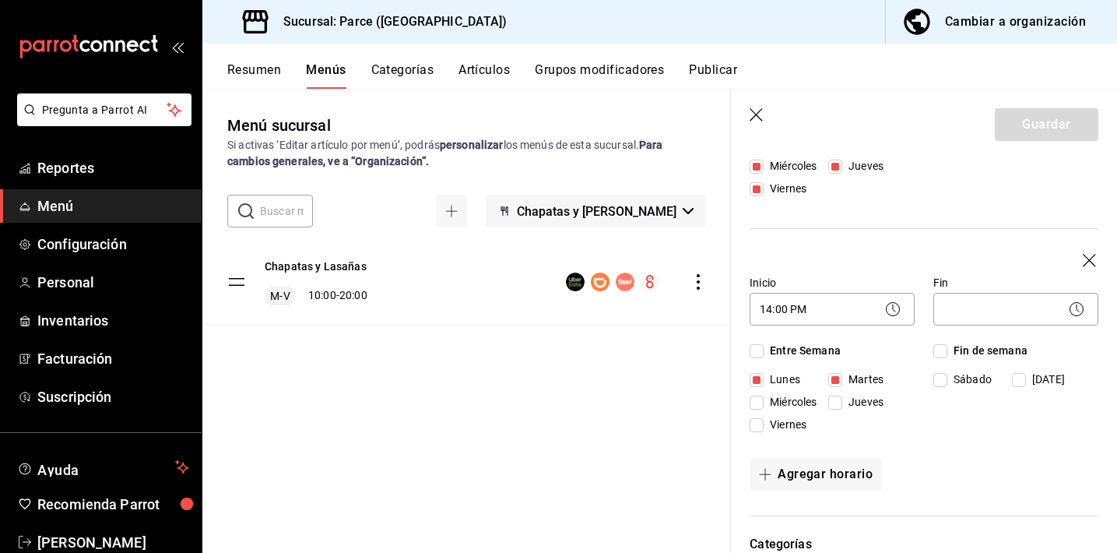
click at [961, 311] on body "Pregunta a Parrot AI Reportes Menú Configuración Personal Inventarios Facturaci…" at bounding box center [558, 276] width 1117 height 553
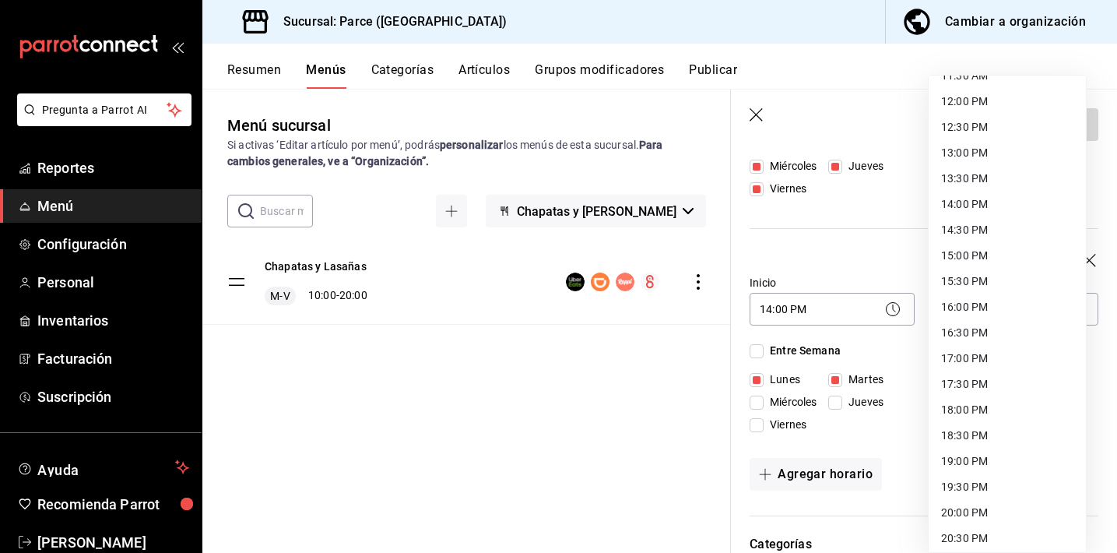
scroll to position [620, 0]
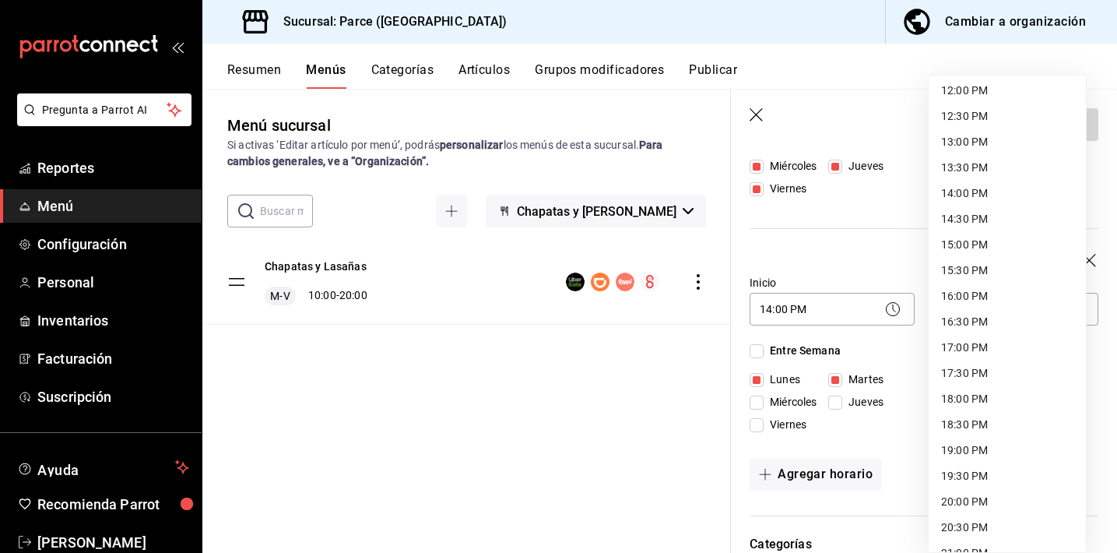
drag, startPoint x: 954, startPoint y: 529, endPoint x: 971, endPoint y: 525, distance: 17.7
click at [954, 529] on li "20:30 PM" at bounding box center [1007, 527] width 157 height 26
type input "20:30"
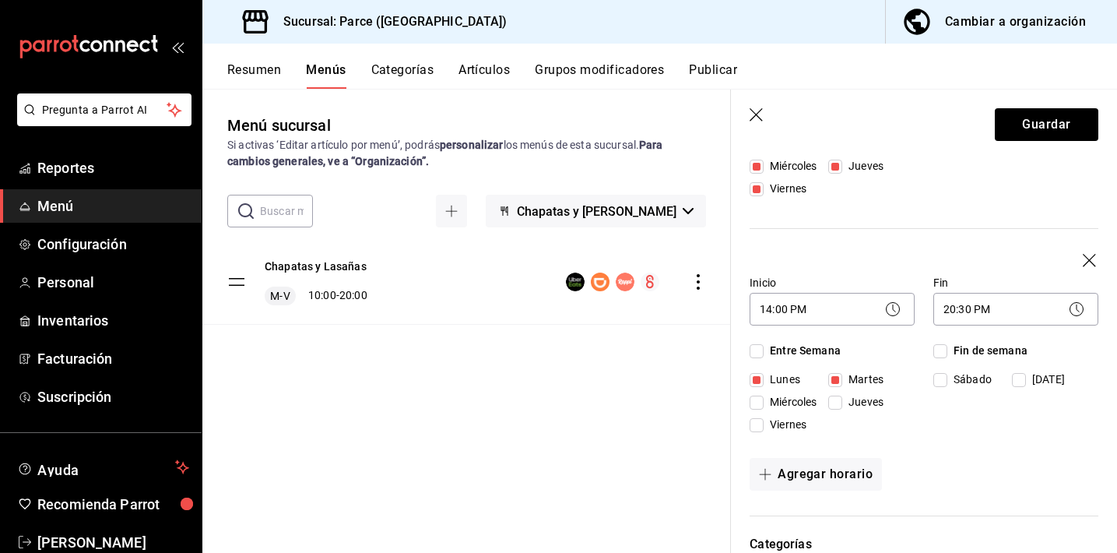
click at [1047, 144] on header "Guardar" at bounding box center [924, 122] width 386 height 64
click at [1049, 135] on button "Guardar" at bounding box center [1047, 124] width 104 height 33
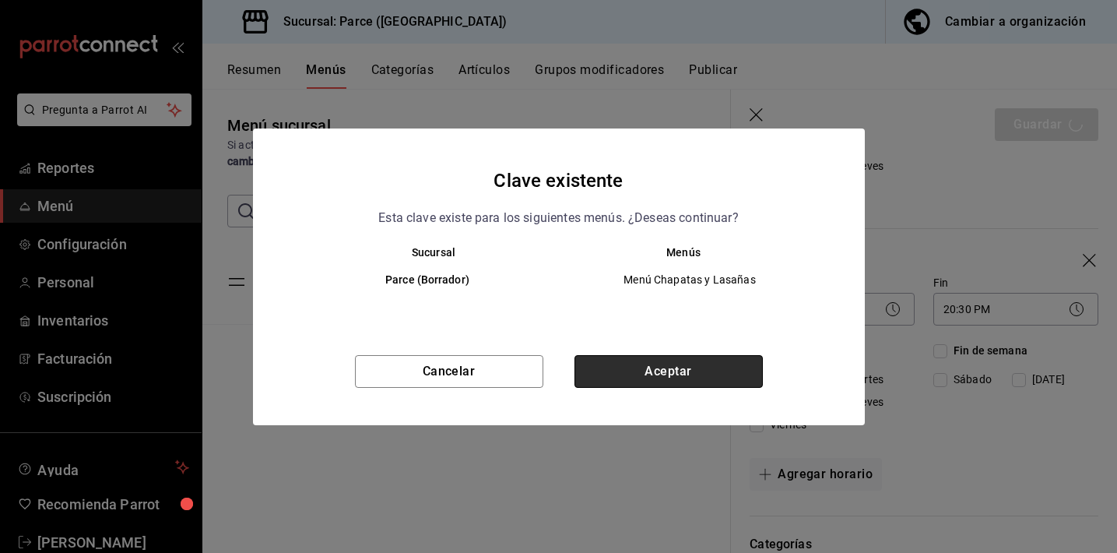
click at [654, 386] on button "Aceptar" at bounding box center [668, 371] width 188 height 33
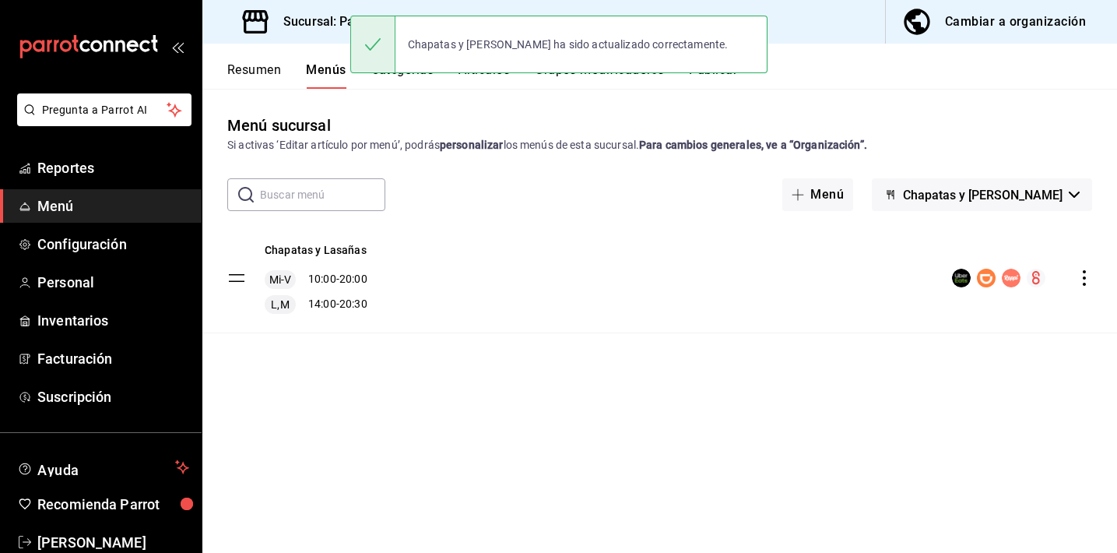
click at [716, 75] on div "Chapatas y [PERSON_NAME] ha sido actualizado correctamente." at bounding box center [558, 44] width 417 height 67
click at [708, 75] on div "Chapatas y [PERSON_NAME] ha sido actualizado correctamente." at bounding box center [558, 44] width 417 height 67
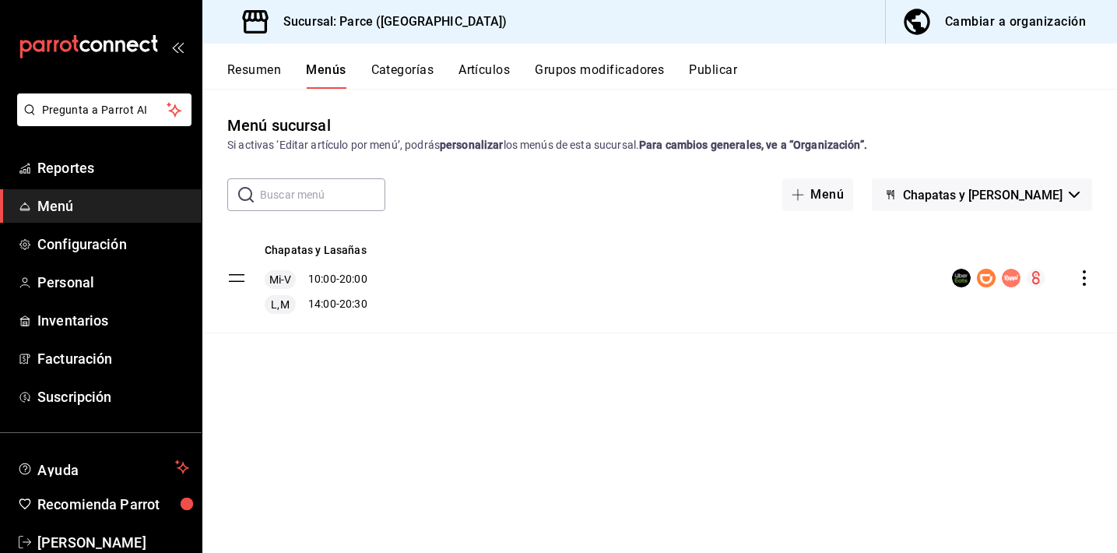
click at [707, 79] on button "Publicar" at bounding box center [713, 75] width 48 height 26
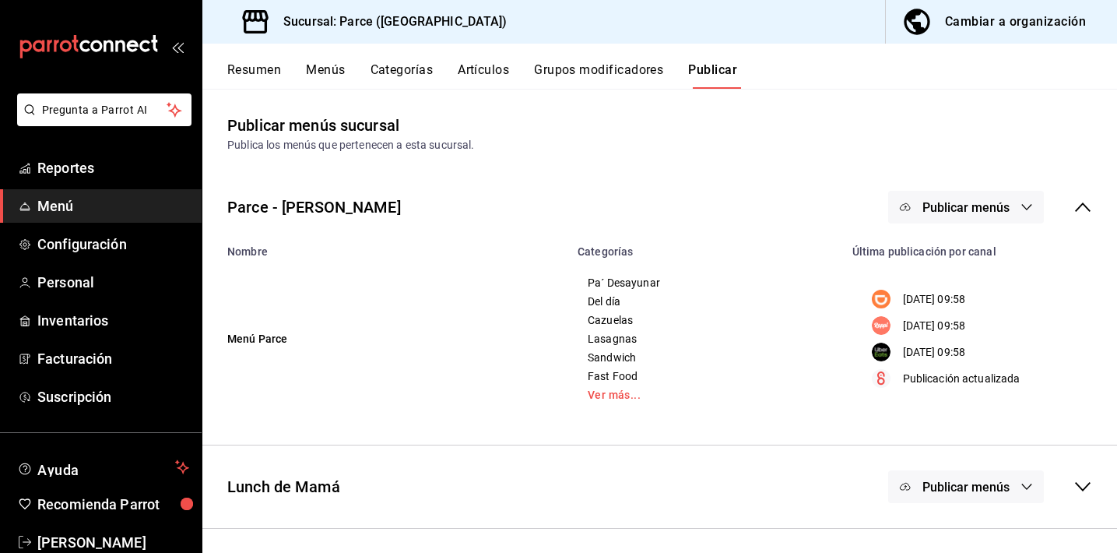
click at [999, 197] on button "Publicar menús" at bounding box center [966, 207] width 156 height 33
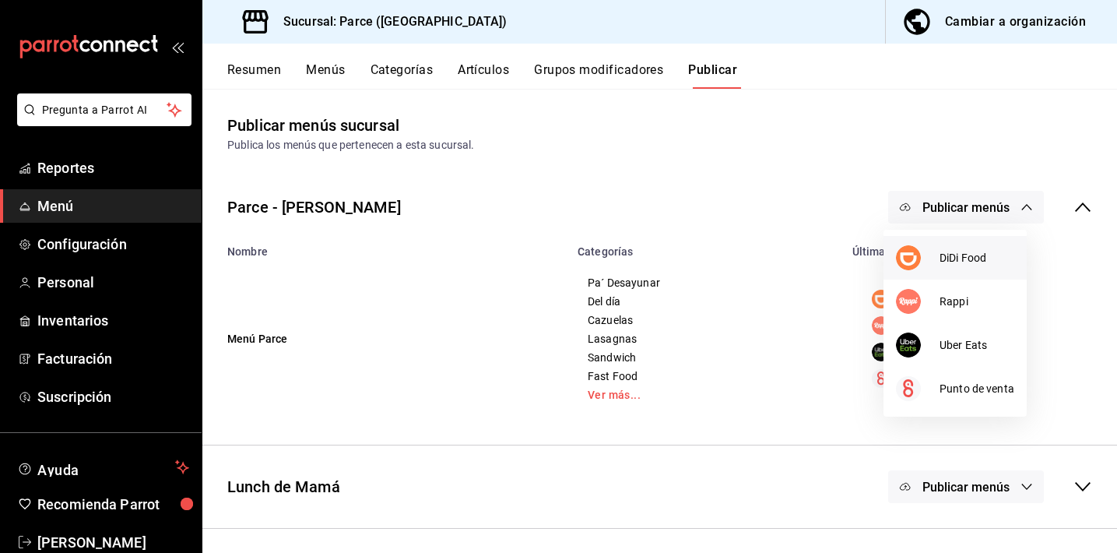
click at [943, 255] on span "DiDi Food" at bounding box center [976, 258] width 75 height 16
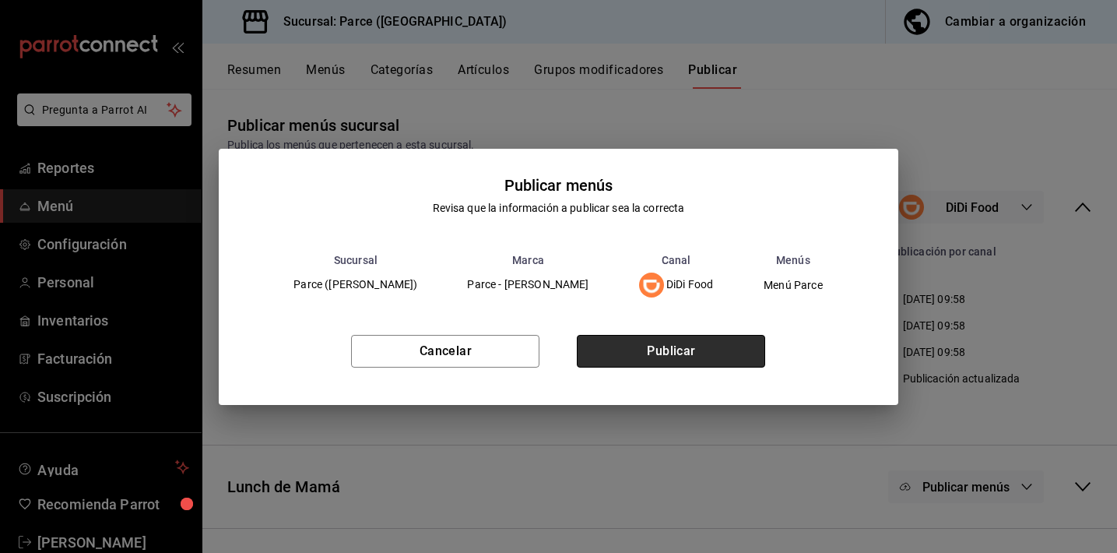
click at [691, 353] on button "Publicar" at bounding box center [671, 351] width 188 height 33
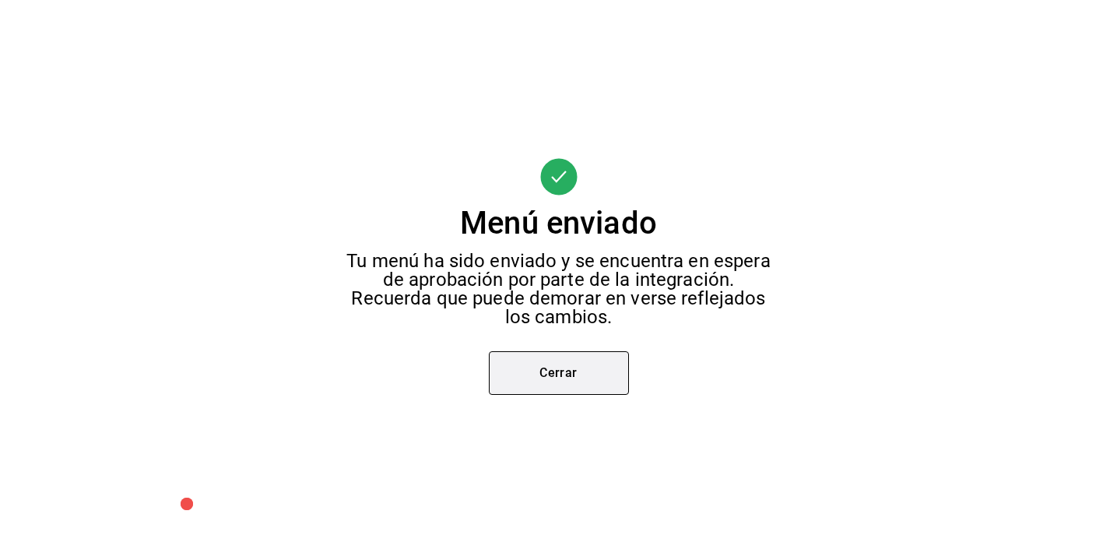
click at [567, 360] on button "Cerrar" at bounding box center [559, 373] width 140 height 44
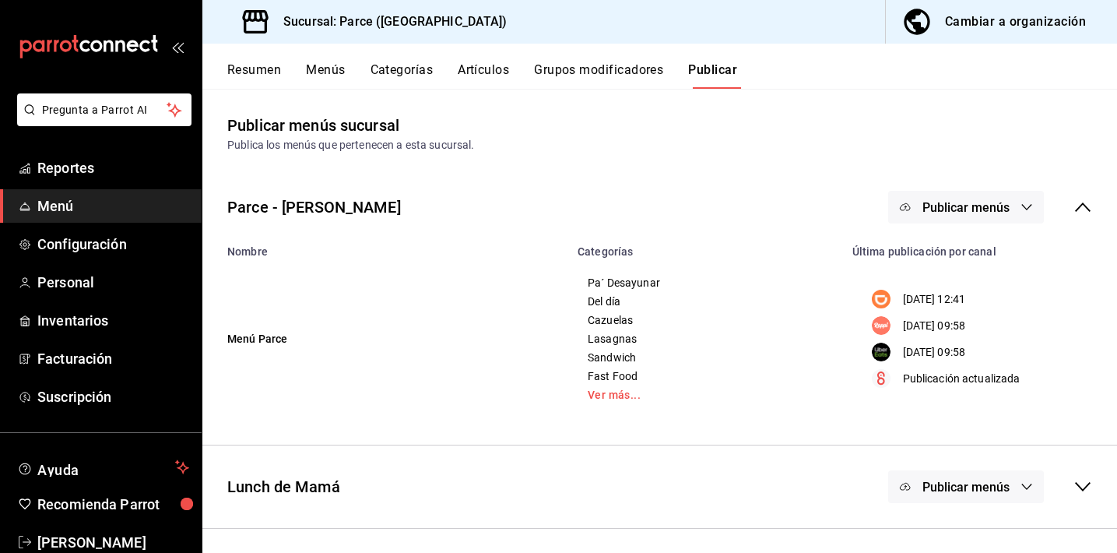
click at [992, 205] on span "Publicar menús" at bounding box center [965, 207] width 87 height 15
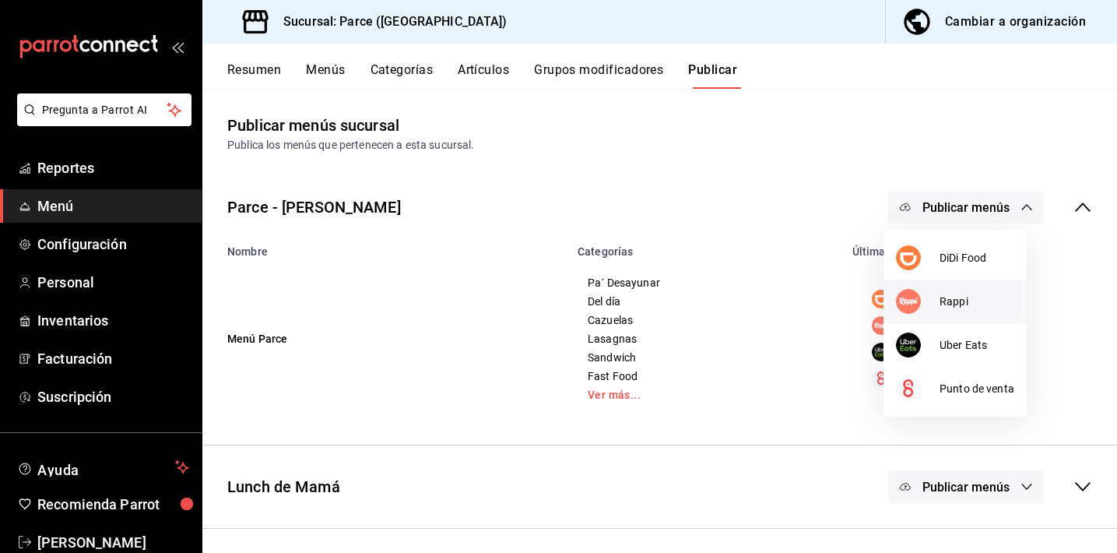
click at [946, 293] on span "Rappi" at bounding box center [976, 301] width 75 height 16
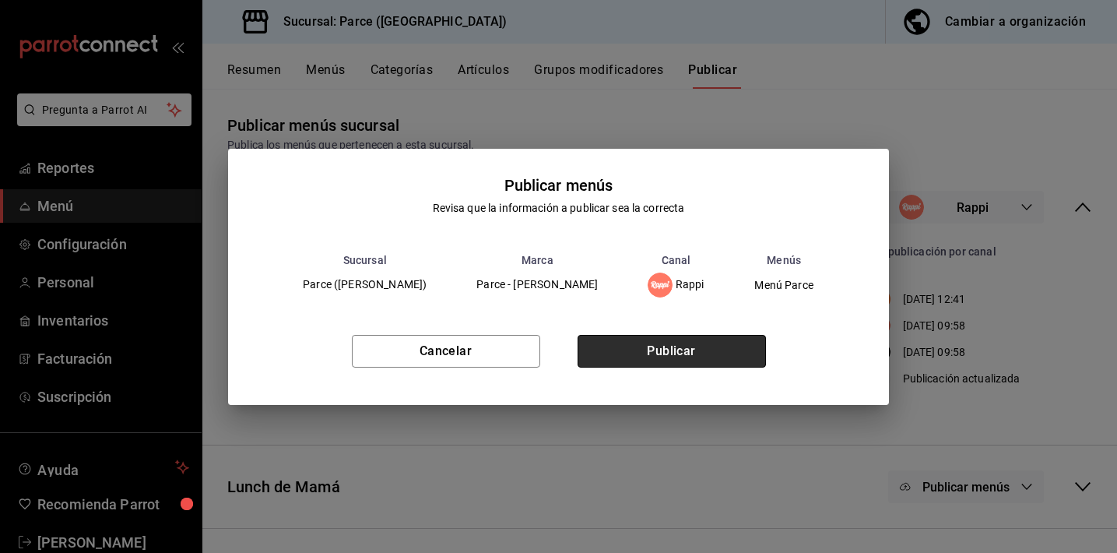
click at [711, 342] on button "Publicar" at bounding box center [672, 351] width 188 height 33
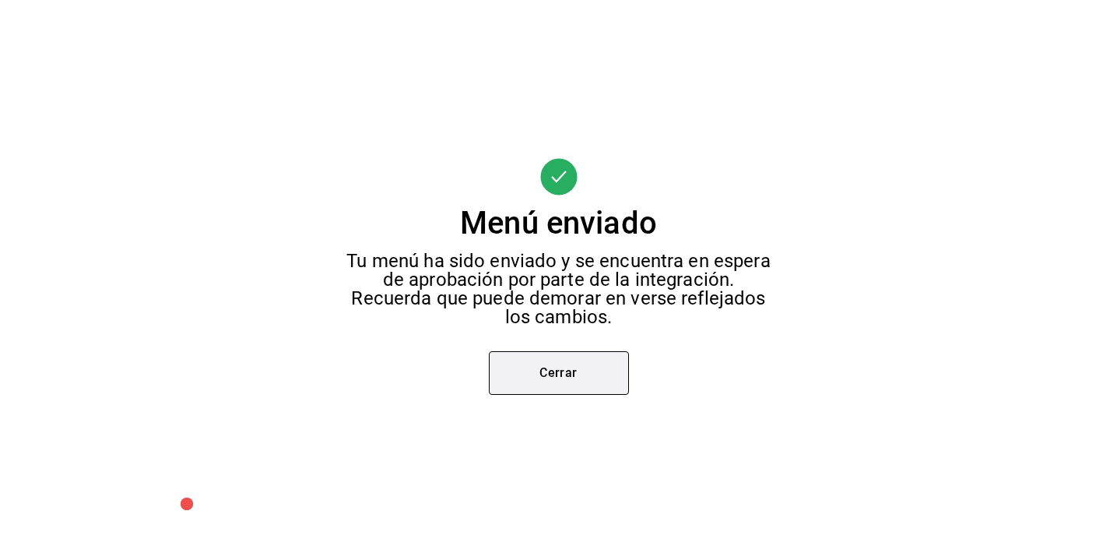
click at [568, 370] on button "Cerrar" at bounding box center [559, 373] width 140 height 44
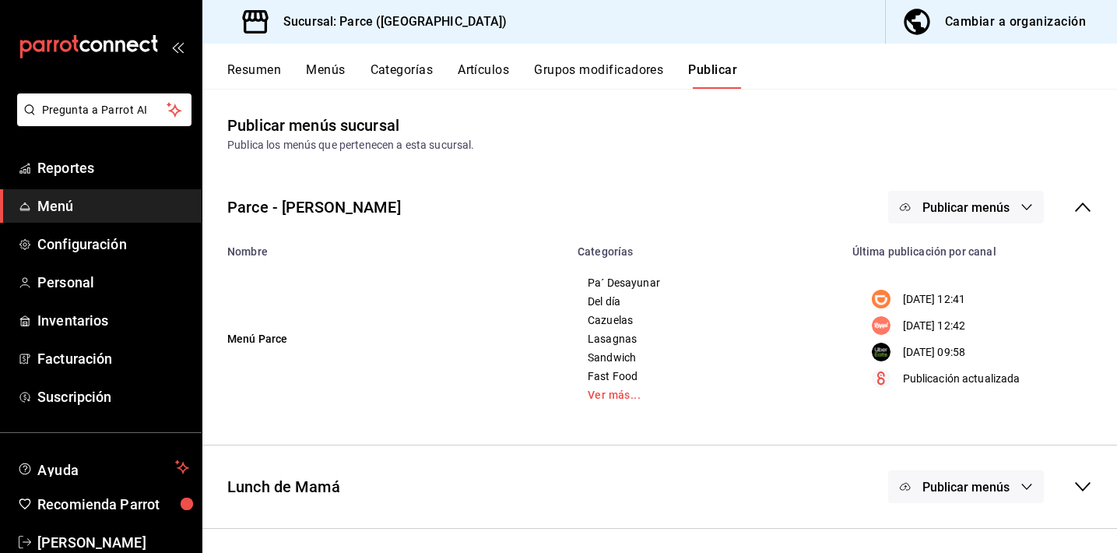
click at [925, 213] on span "Publicar menús" at bounding box center [965, 207] width 87 height 15
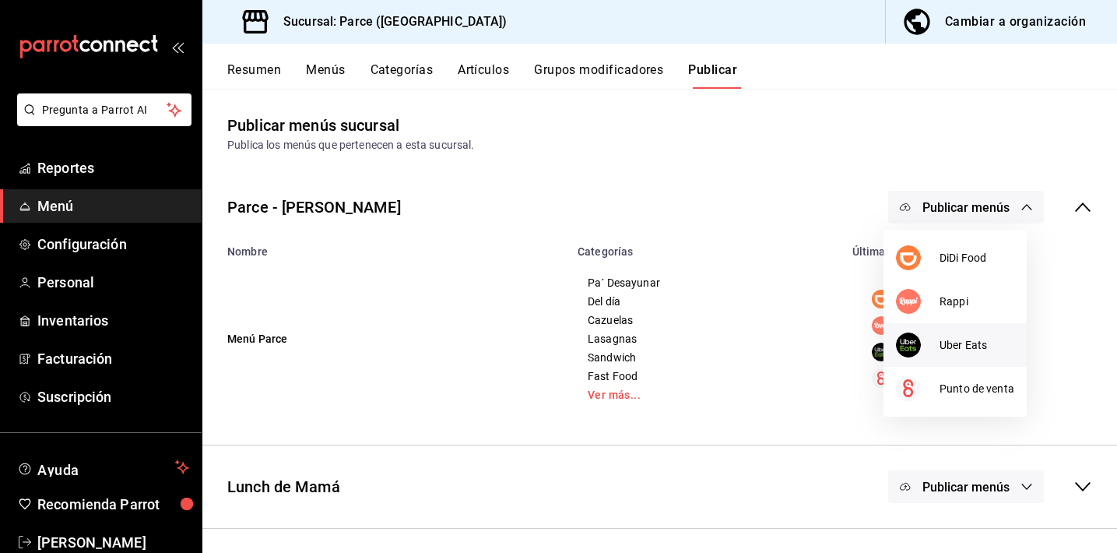
click at [903, 339] on img at bounding box center [908, 344] width 25 height 25
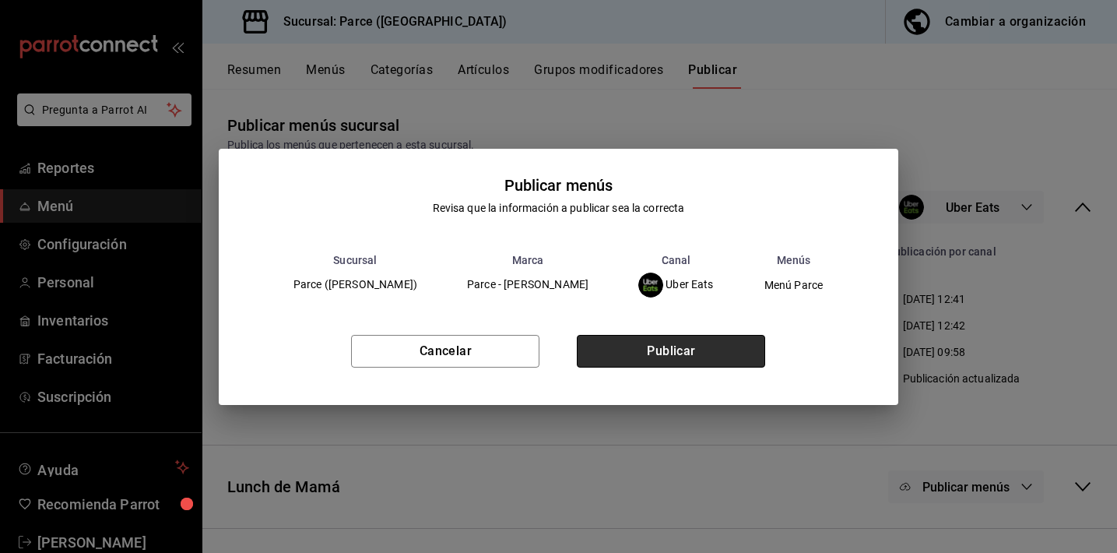
click at [668, 335] on button "Publicar" at bounding box center [671, 351] width 188 height 33
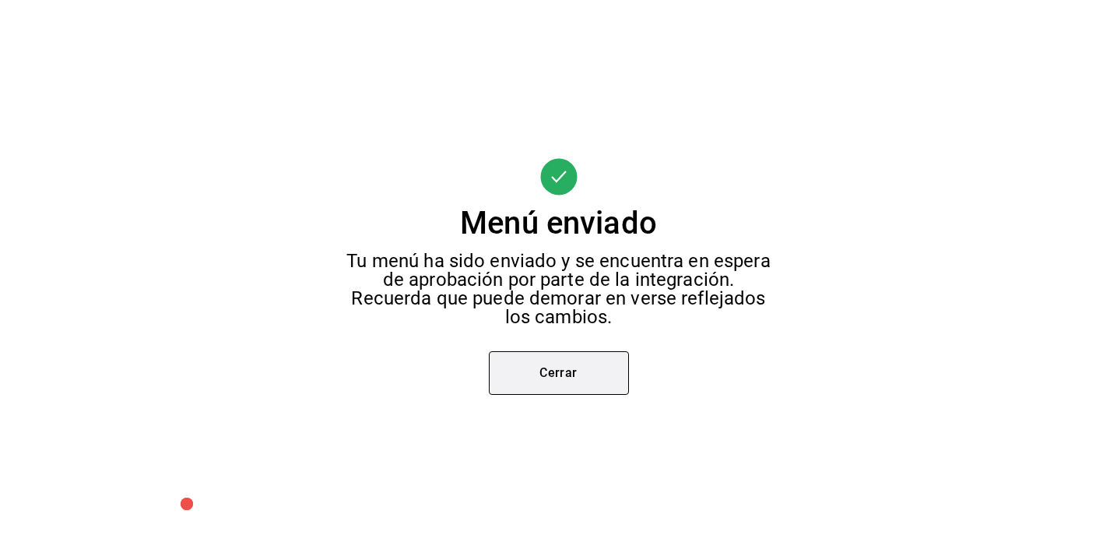
click at [553, 373] on button "Cerrar" at bounding box center [559, 373] width 140 height 44
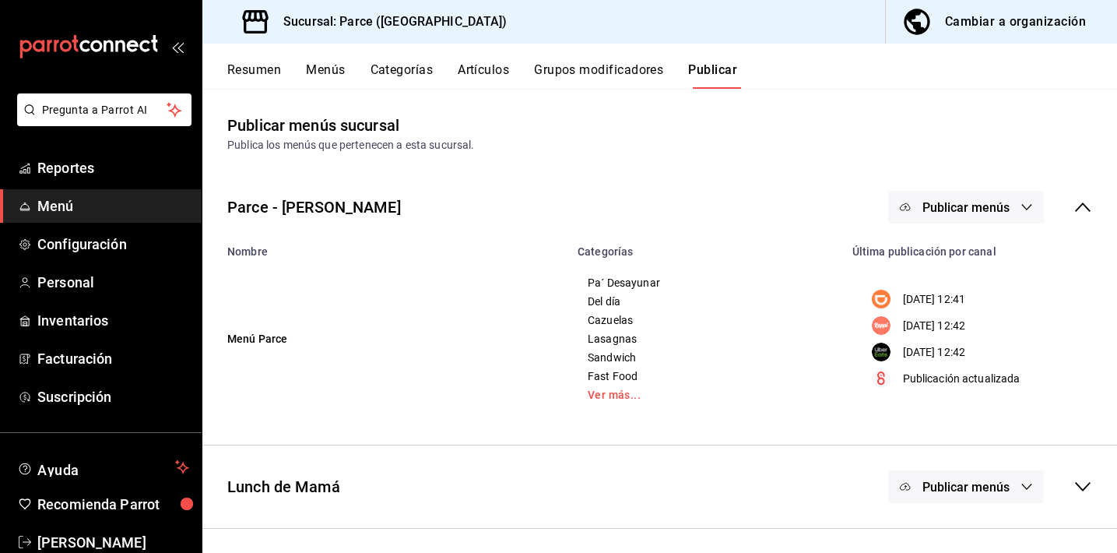
click at [943, 477] on button "Publicar menús" at bounding box center [966, 486] width 156 height 33
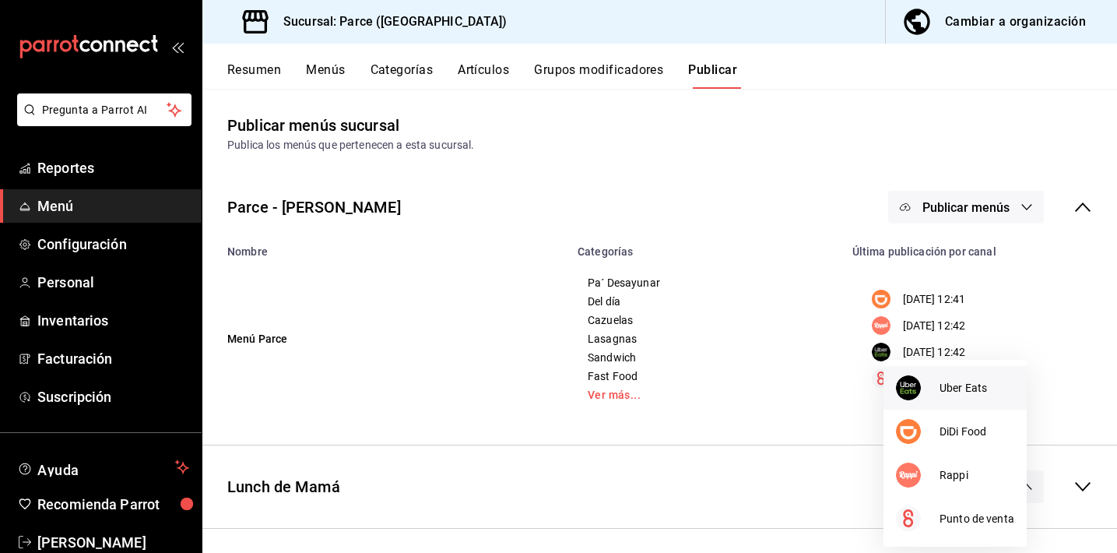
click at [920, 384] on img at bounding box center [908, 387] width 25 height 25
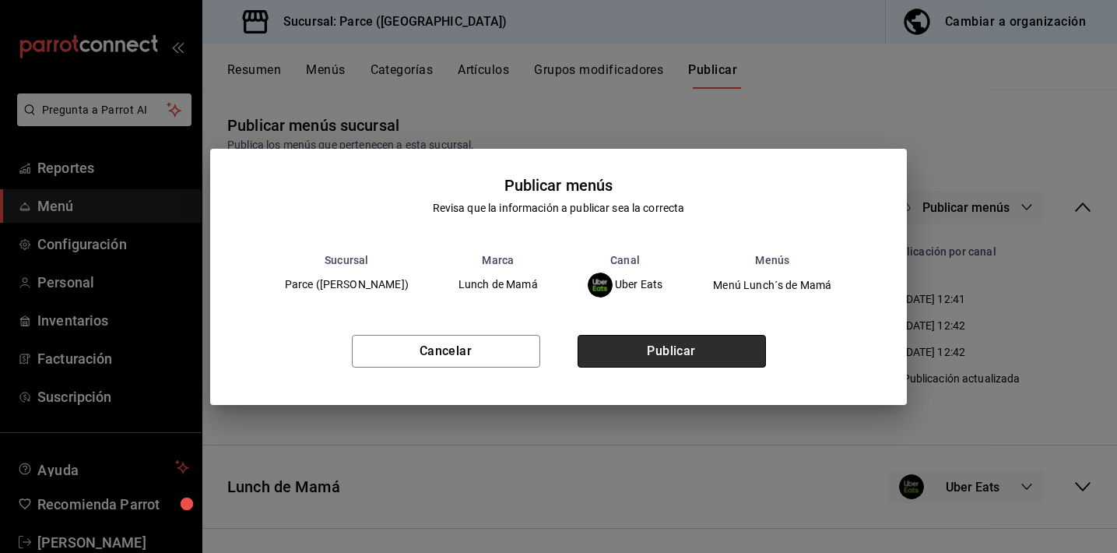
click at [664, 353] on button "Publicar" at bounding box center [672, 351] width 188 height 33
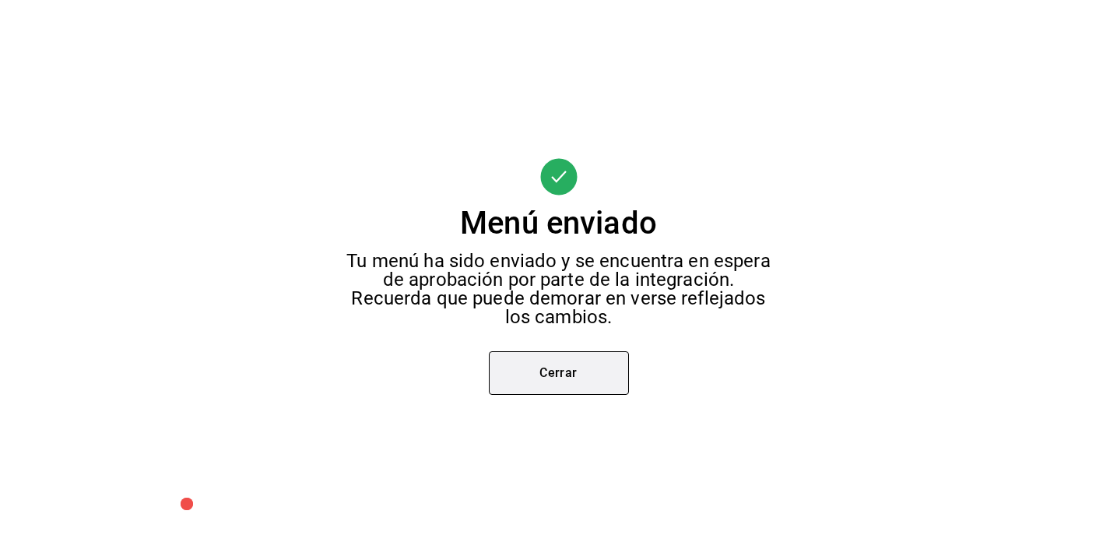
click at [551, 379] on button "Cerrar" at bounding box center [559, 373] width 140 height 44
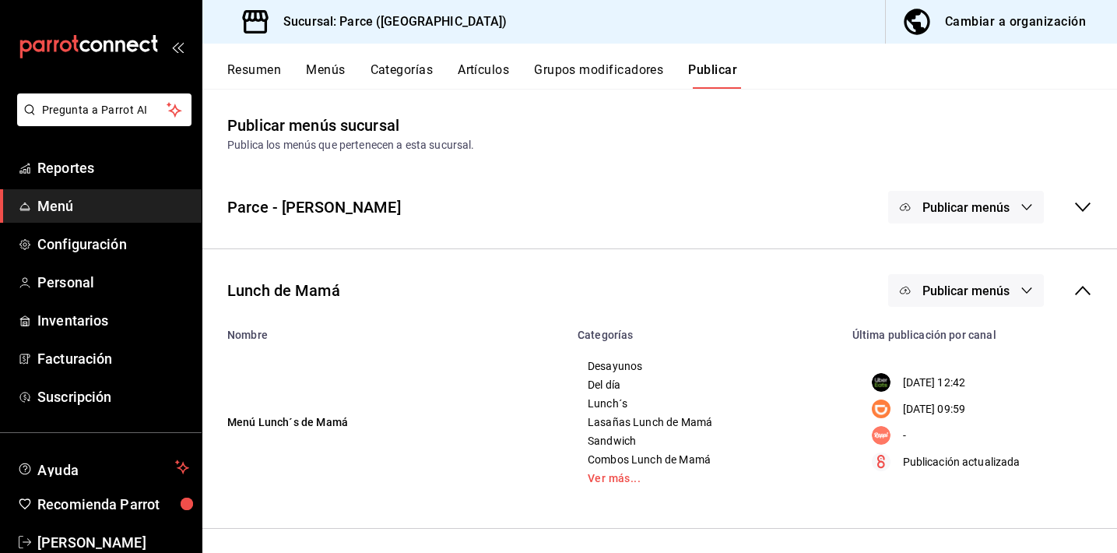
click at [936, 287] on span "Publicar menús" at bounding box center [965, 290] width 87 height 15
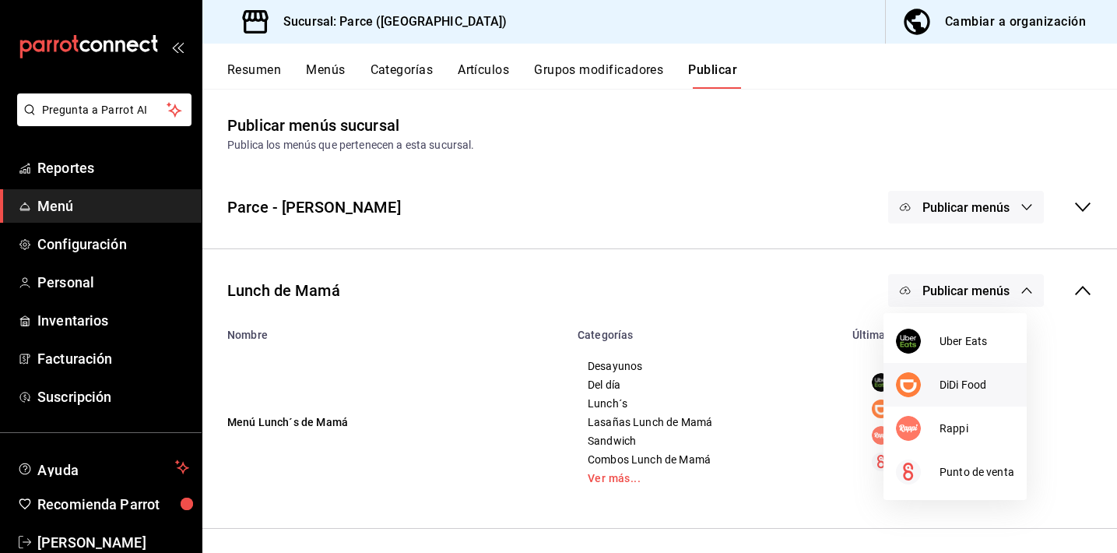
click at [922, 375] on div at bounding box center [918, 384] width 44 height 25
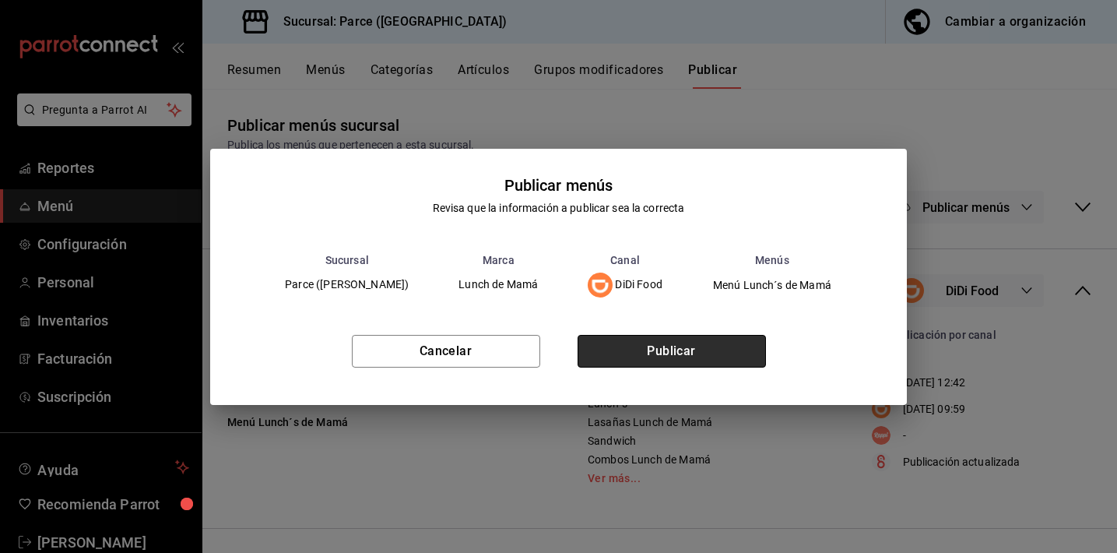
click at [692, 348] on button "Publicar" at bounding box center [672, 351] width 188 height 33
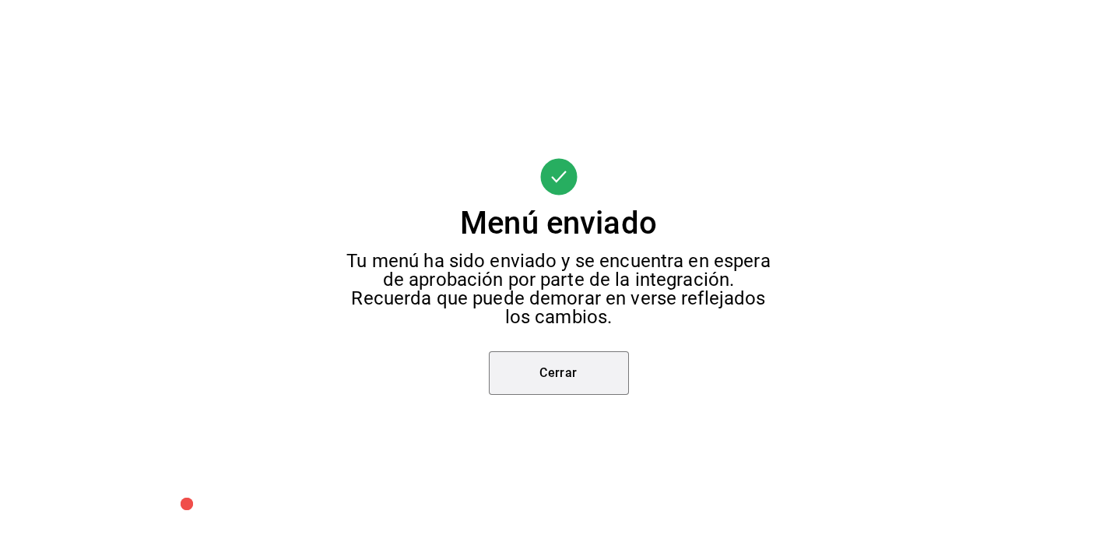
click at [594, 370] on button "Cerrar" at bounding box center [559, 373] width 140 height 44
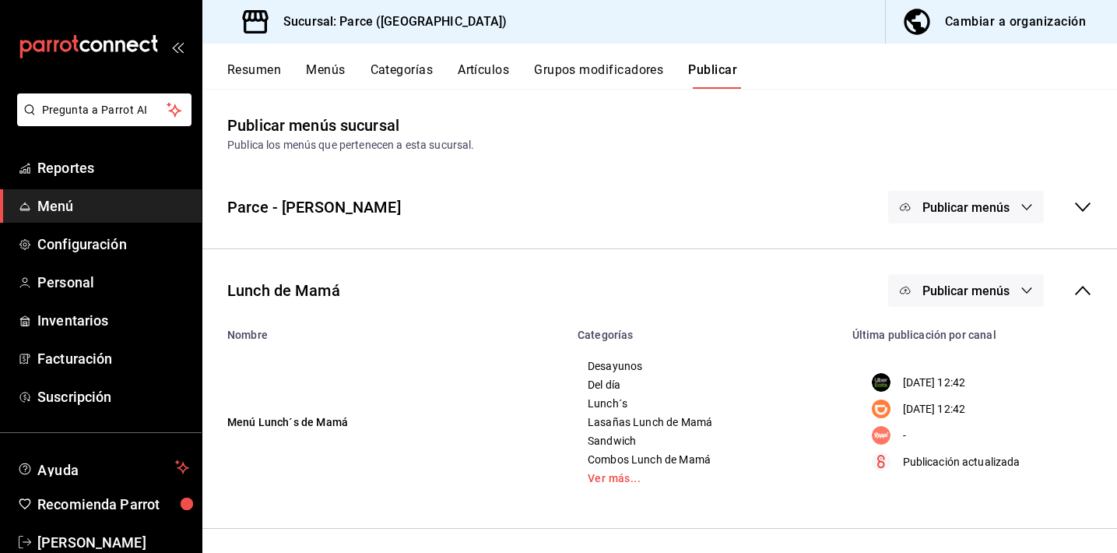
click at [1073, 285] on icon at bounding box center [1082, 290] width 19 height 19
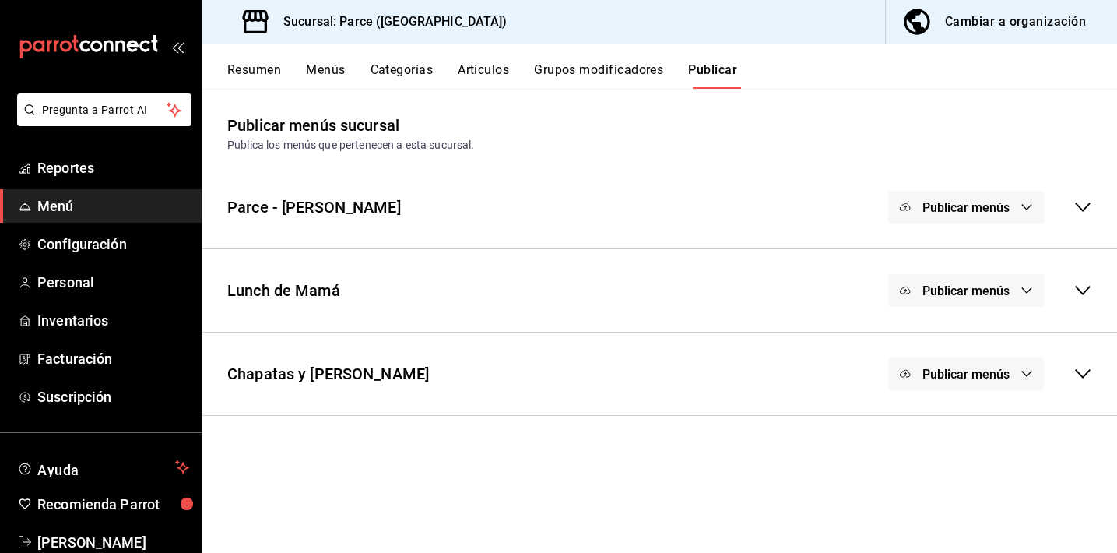
click at [958, 375] on span "Publicar menús" at bounding box center [965, 374] width 87 height 15
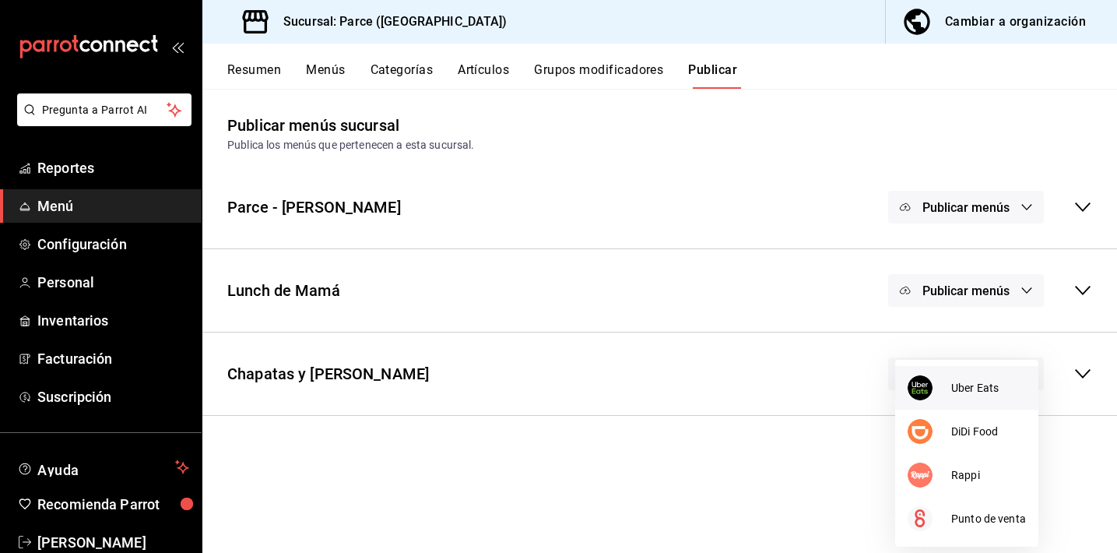
click at [935, 390] on div at bounding box center [930, 387] width 44 height 25
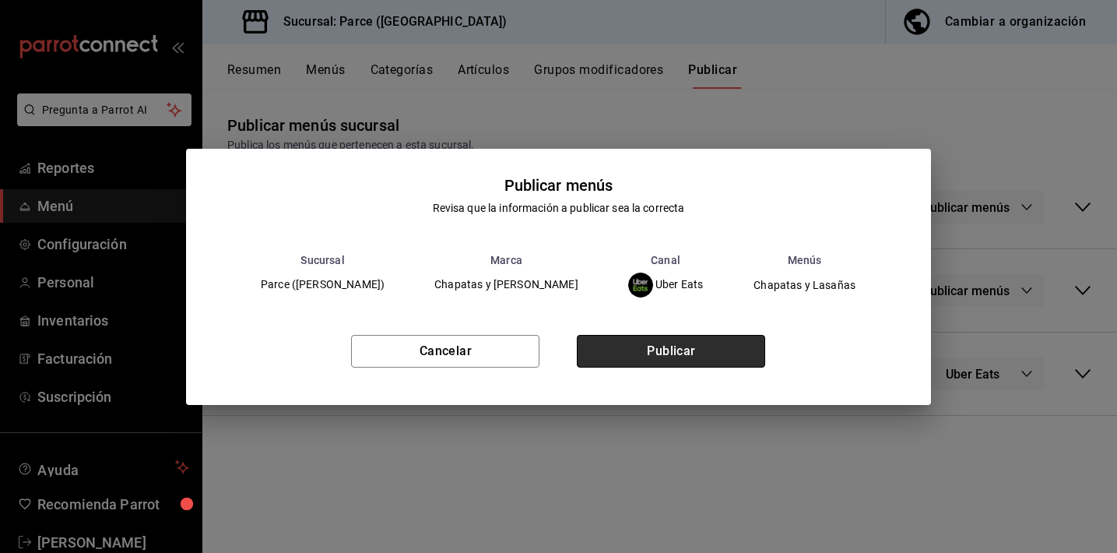
click at [684, 345] on button "Publicar" at bounding box center [671, 351] width 188 height 33
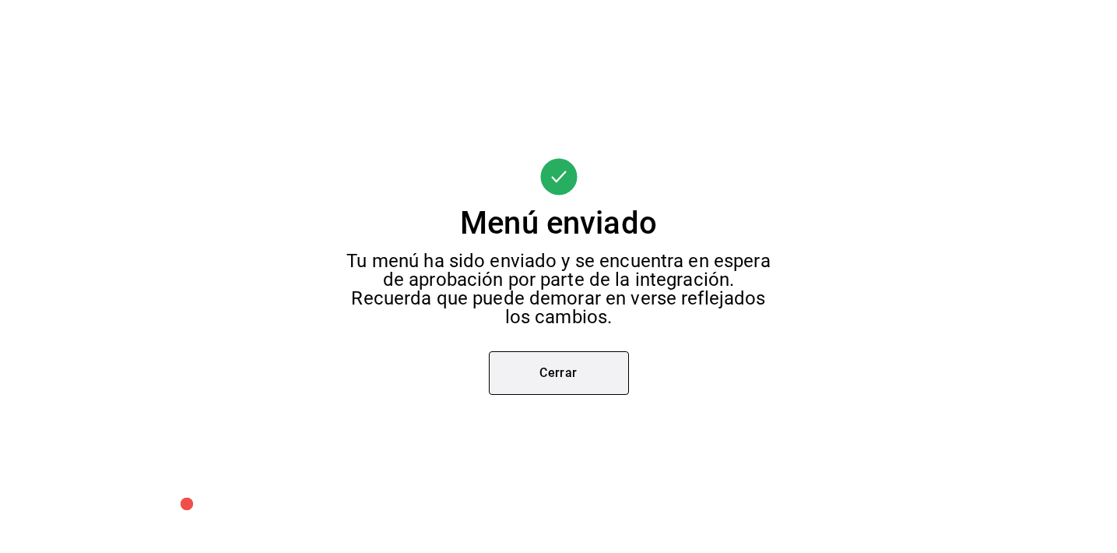
click at [524, 362] on button "Cerrar" at bounding box center [559, 373] width 140 height 44
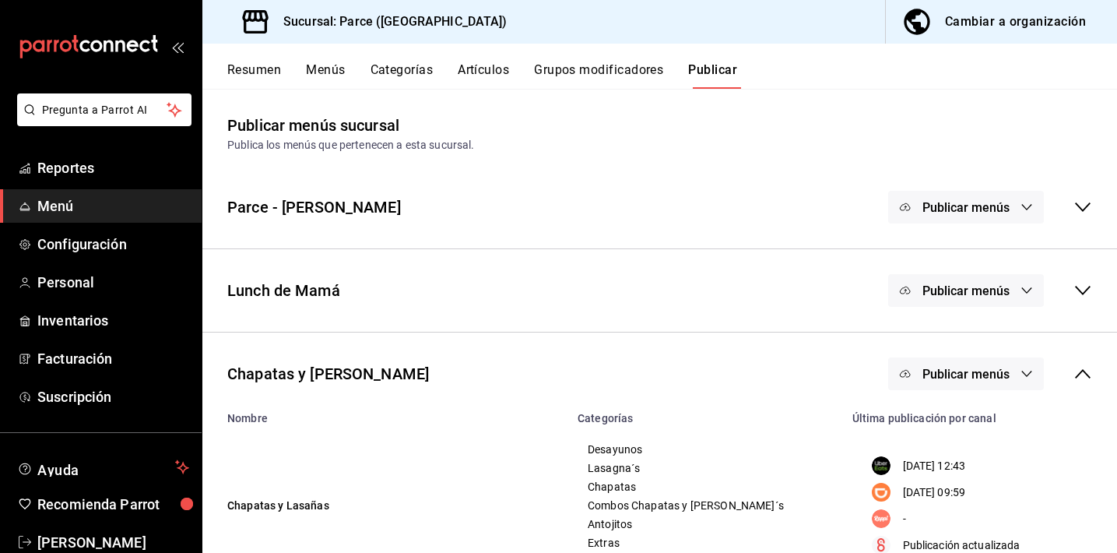
scroll to position [59, 0]
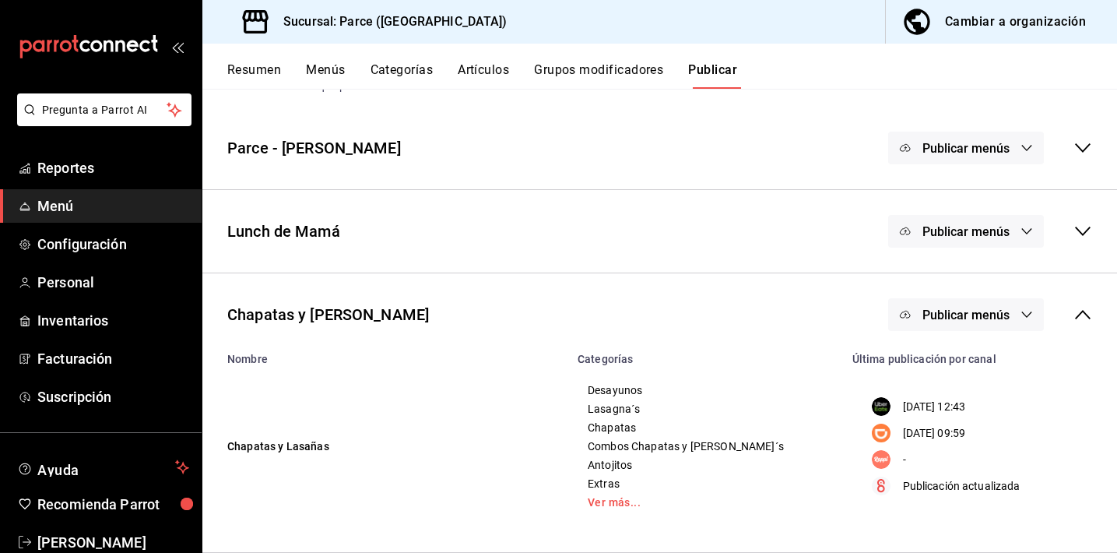
click at [975, 316] on span "Publicar menús" at bounding box center [965, 314] width 87 height 15
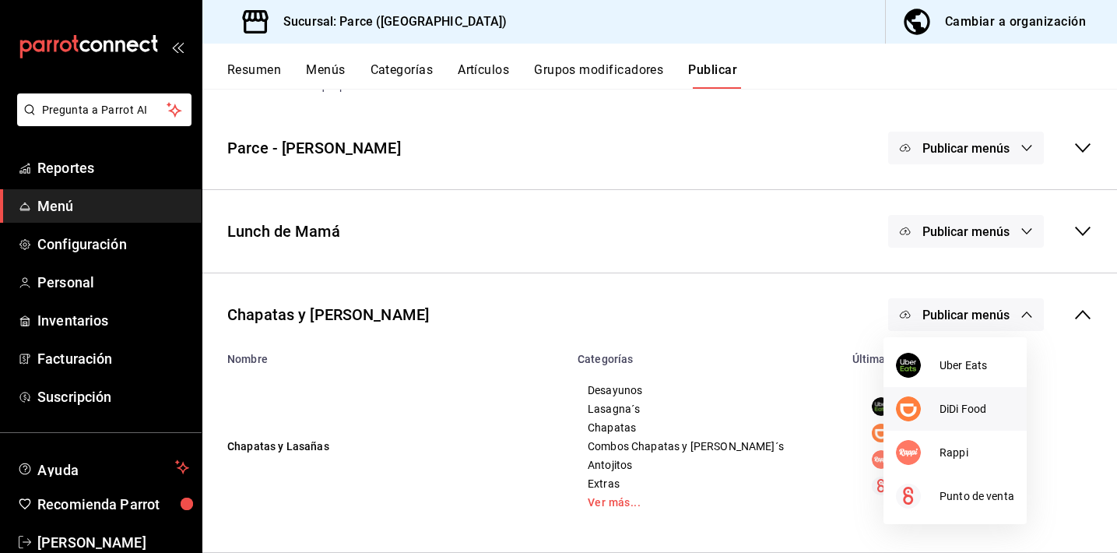
click at [909, 403] on img at bounding box center [908, 408] width 25 height 25
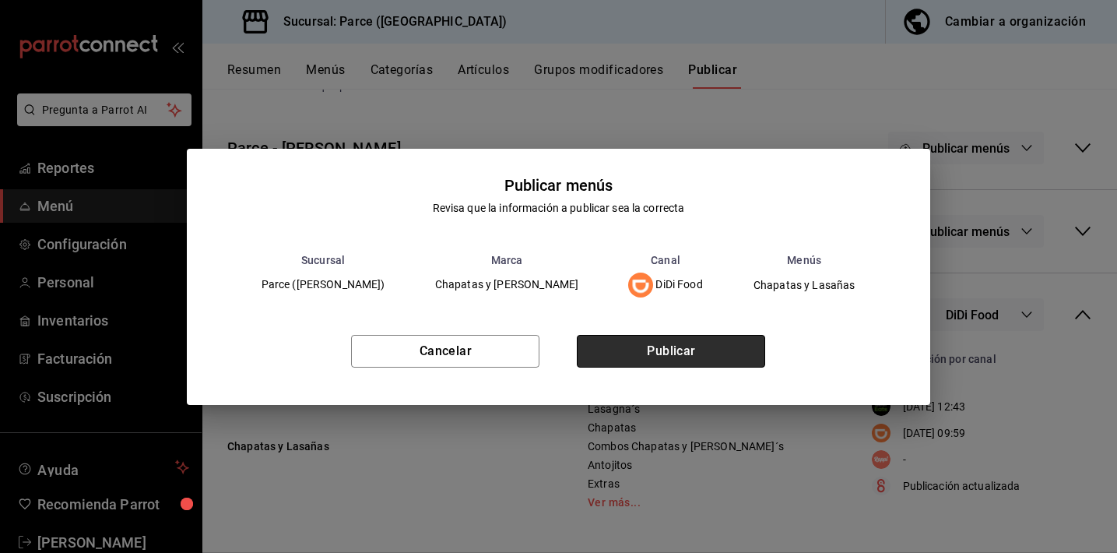
click at [672, 353] on button "Publicar" at bounding box center [671, 351] width 188 height 33
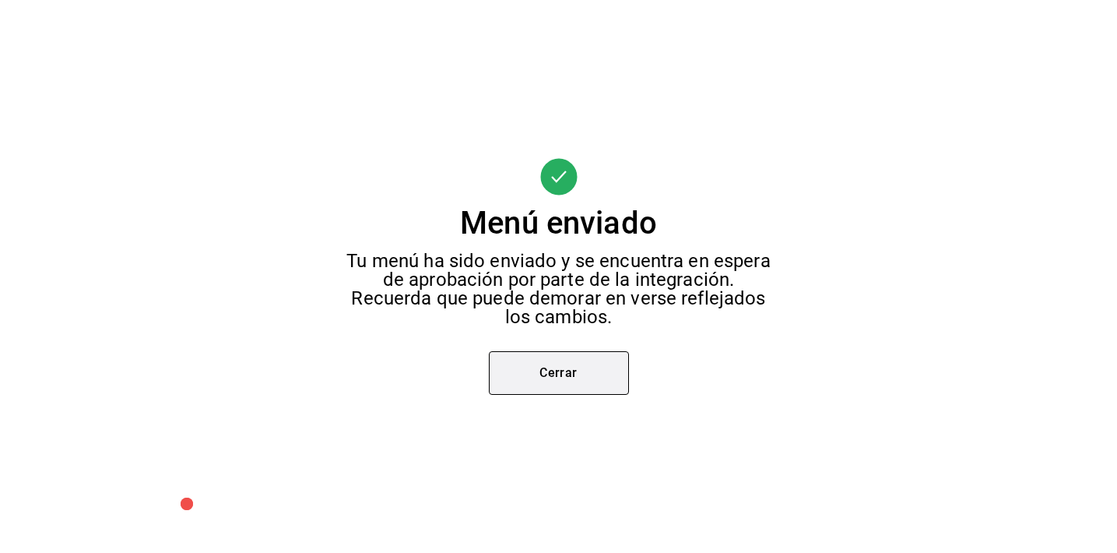
click at [539, 373] on button "Cerrar" at bounding box center [559, 373] width 140 height 44
